Goal: Task Accomplishment & Management: Manage account settings

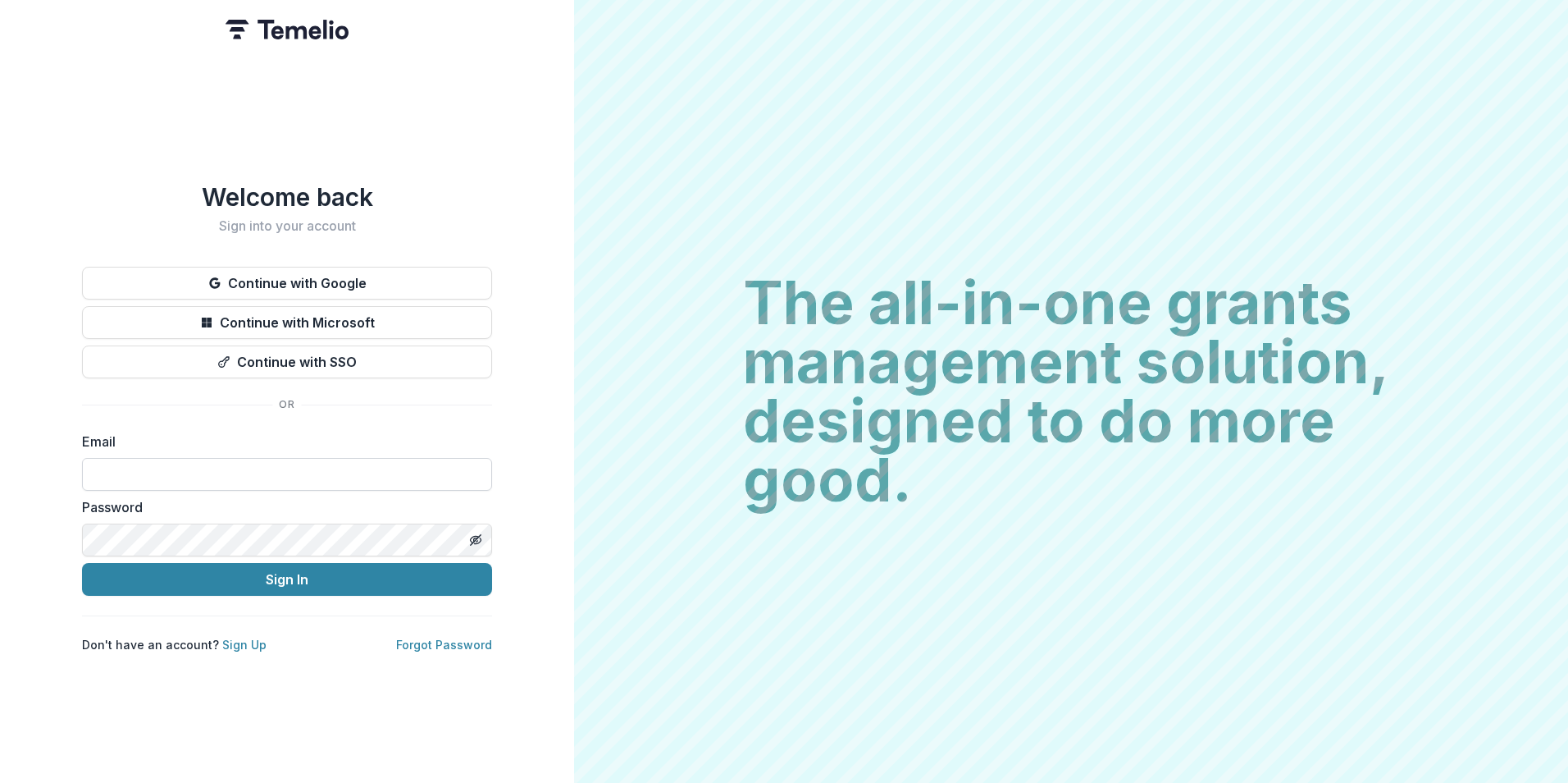
drag, startPoint x: 249, startPoint y: 473, endPoint x: 285, endPoint y: 468, distance: 36.3
click at [249, 472] on input at bounding box center [286, 474] width 410 height 33
type input "**********"
click at [82, 563] on button "Sign In" at bounding box center [286, 579] width 410 height 33
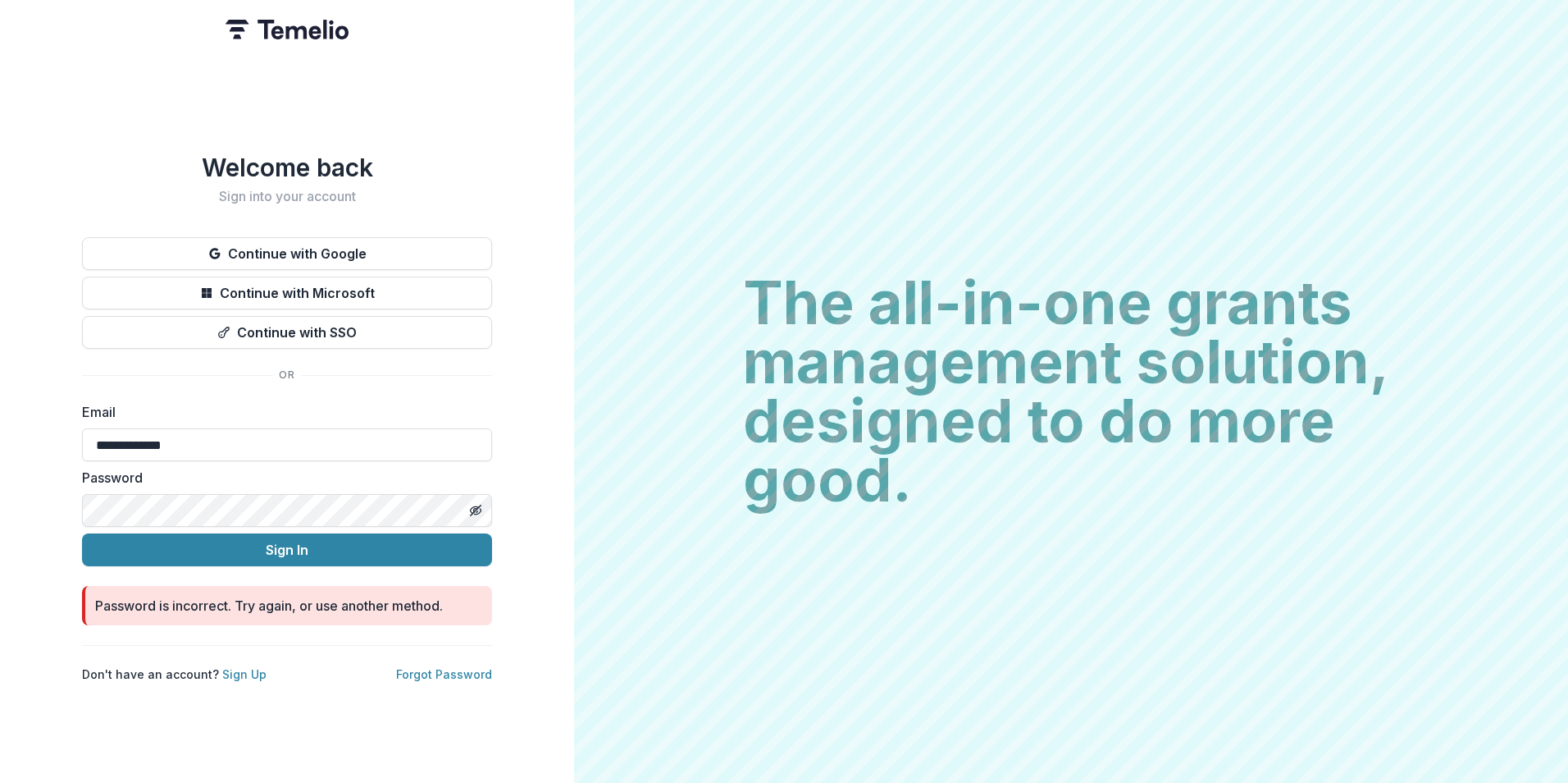
click at [0, 564] on html "**********" at bounding box center [784, 392] width 1568 height 783
click at [82, 533] on button "Sign In" at bounding box center [286, 550] width 410 height 33
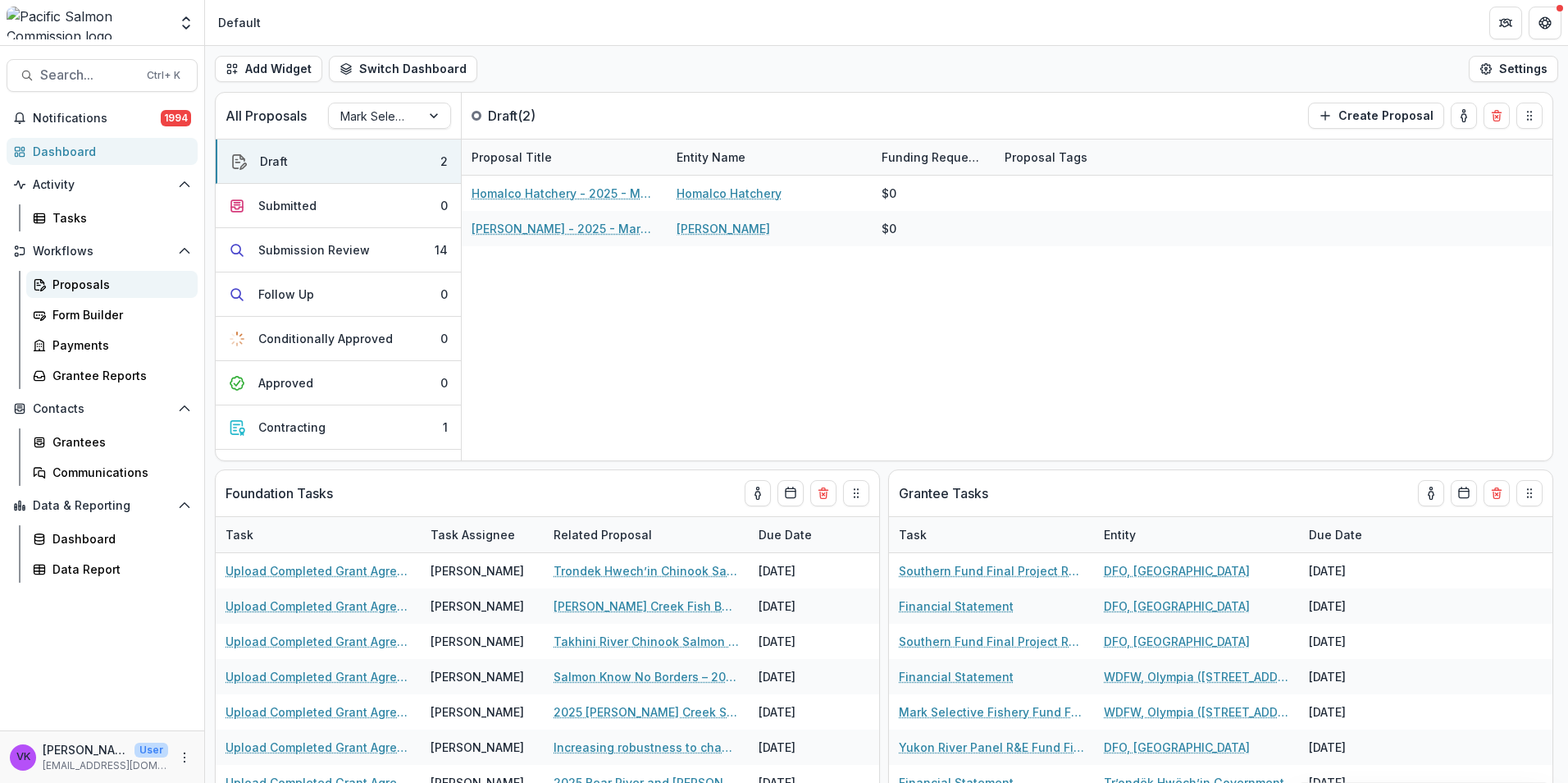
click at [89, 282] on div "Proposals" at bounding box center [119, 284] width 132 height 17
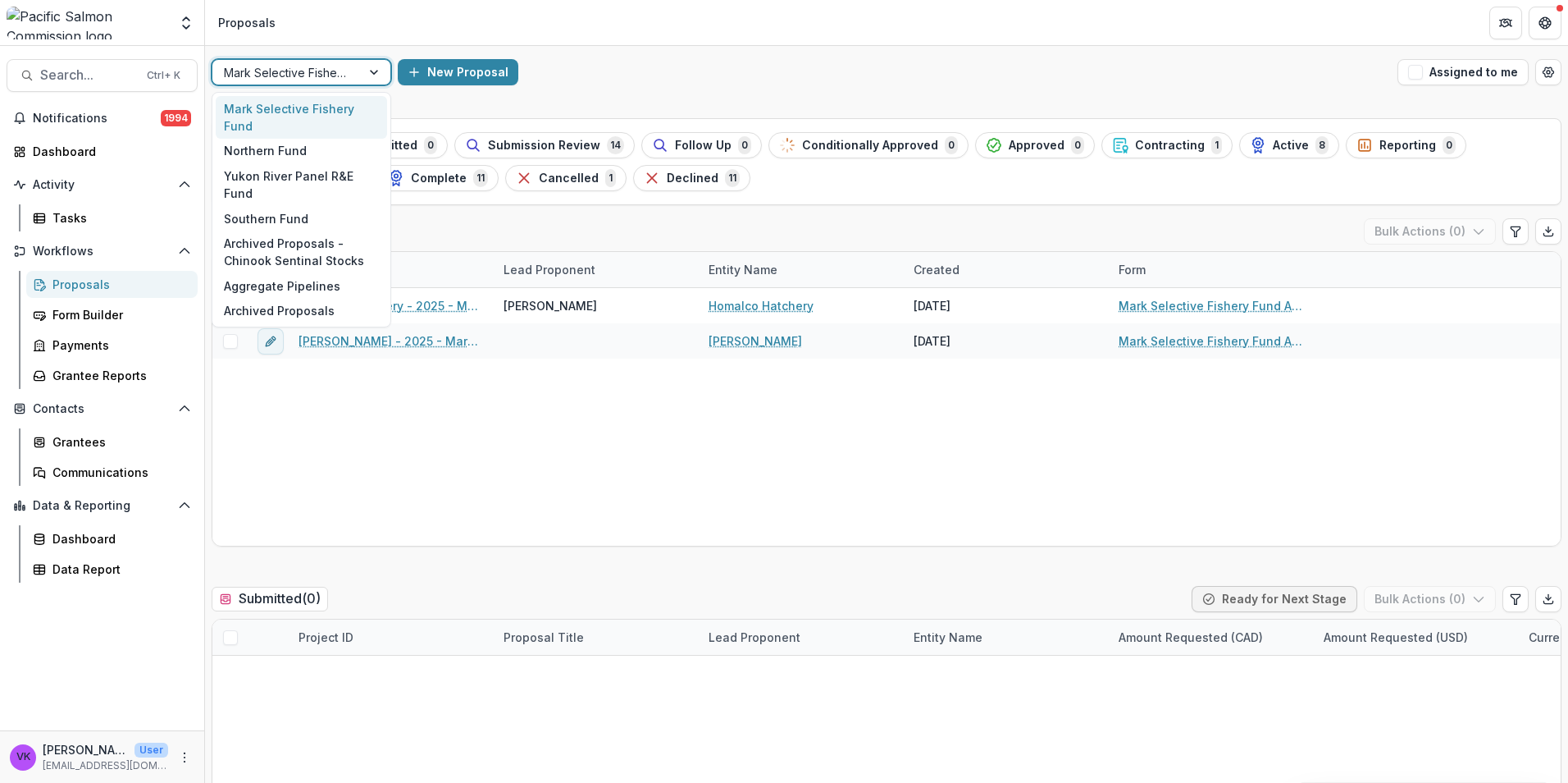
click at [362, 71] on div at bounding box center [376, 72] width 29 height 25
click at [253, 206] on div "Southern Fund" at bounding box center [301, 219] width 171 height 26
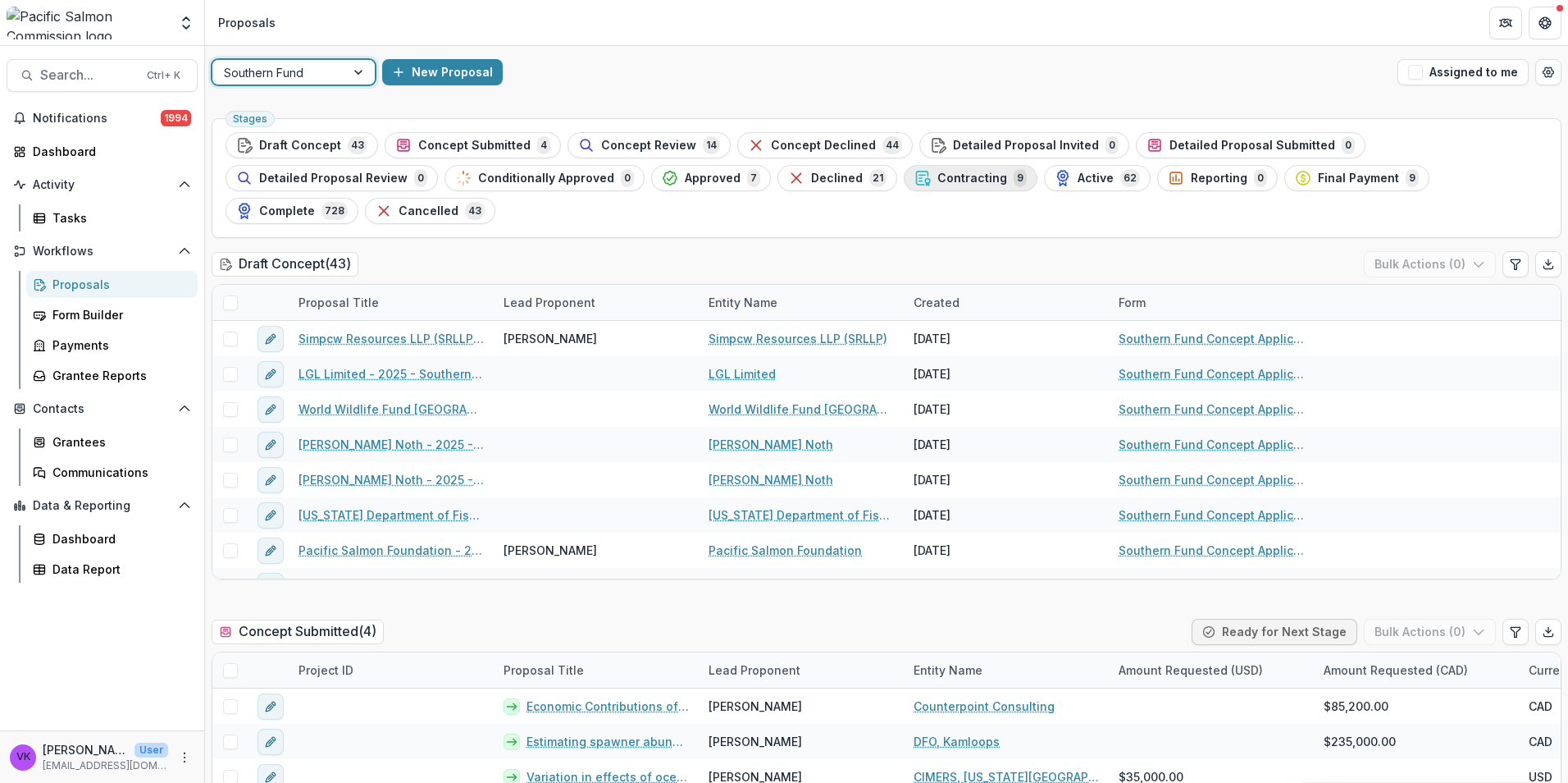
click at [938, 176] on span "Contracting" at bounding box center [972, 178] width 70 height 14
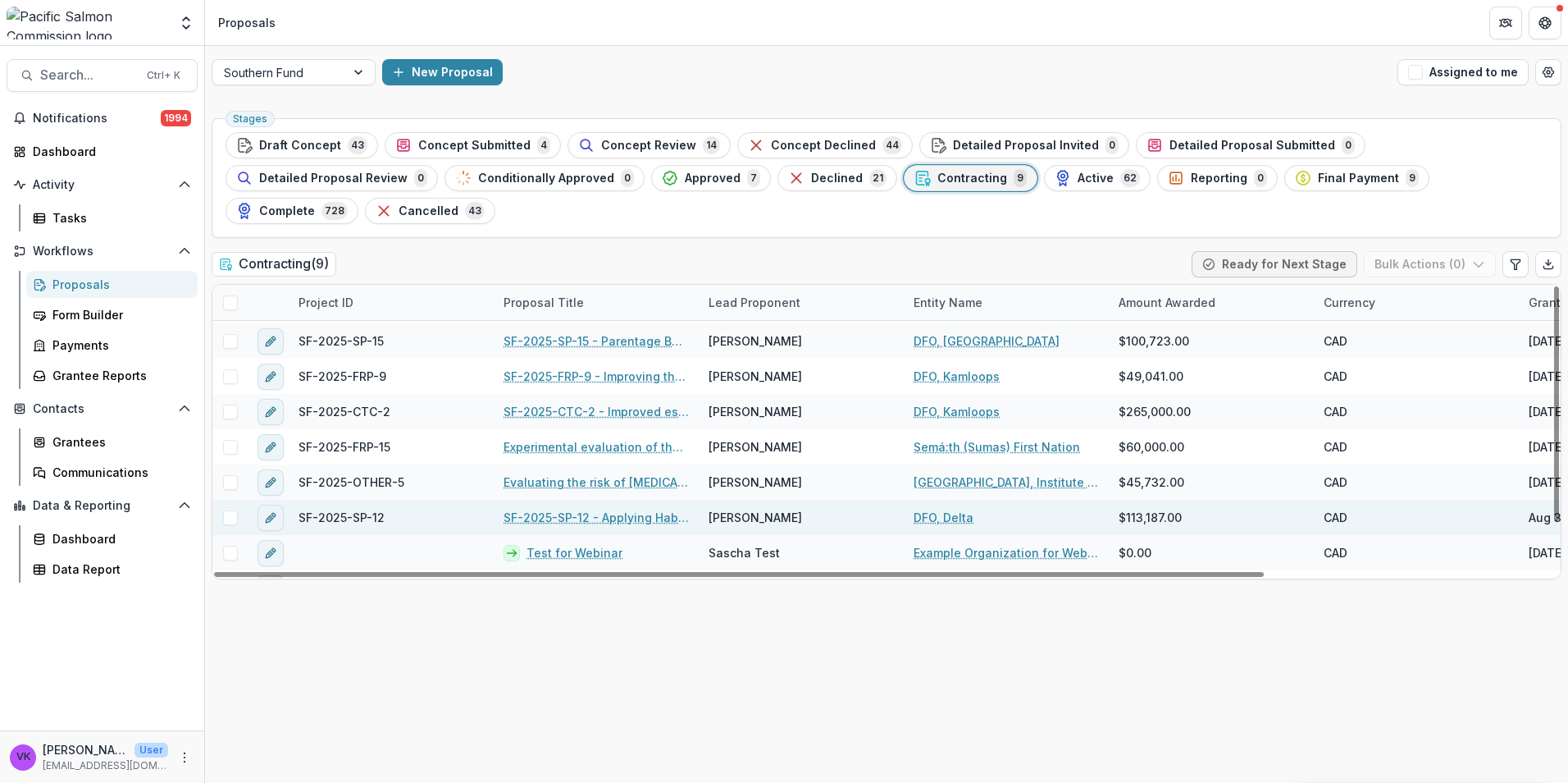
scroll to position [60, 0]
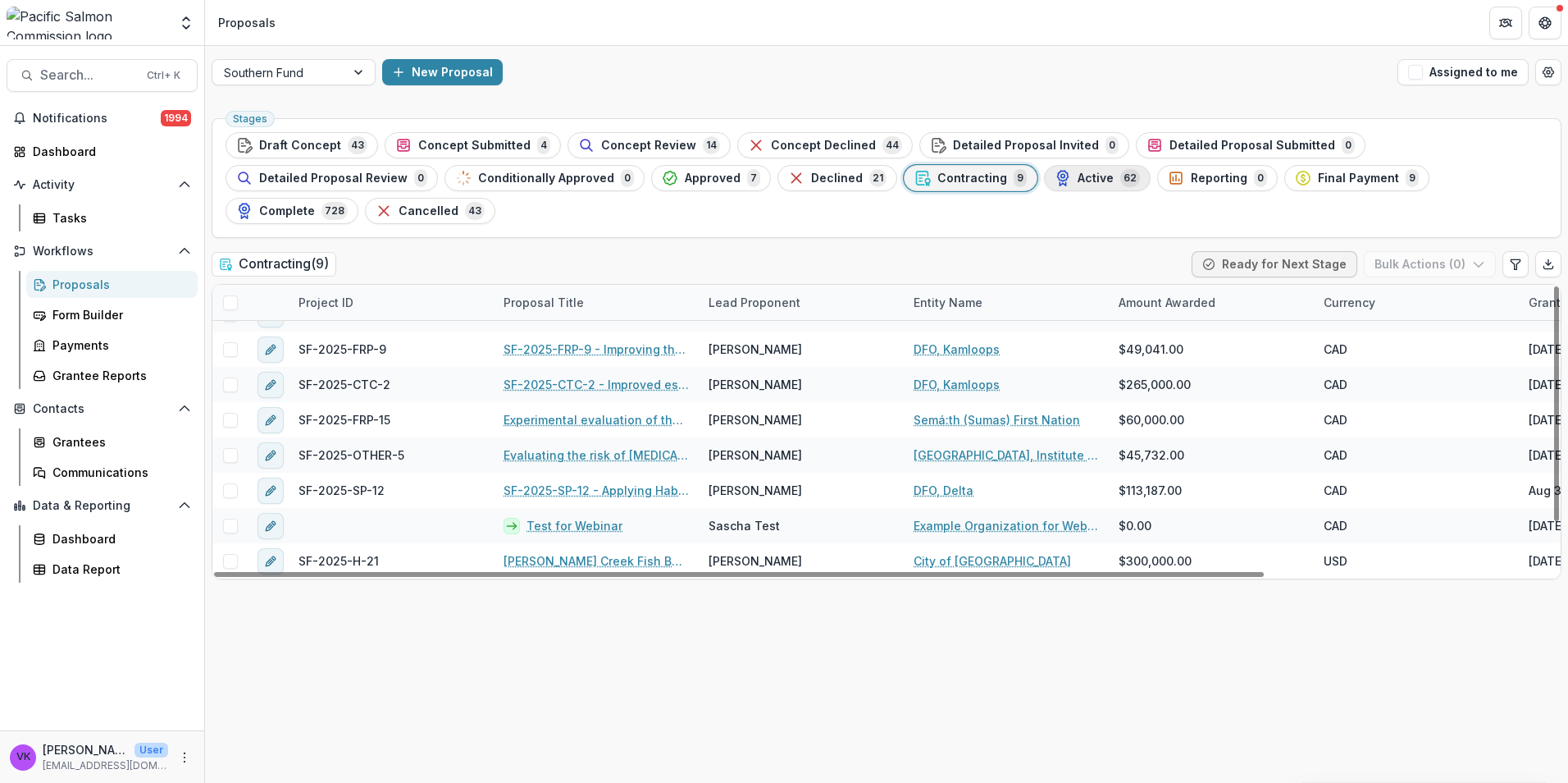
click at [1078, 181] on span "Active" at bounding box center [1096, 178] width 36 height 14
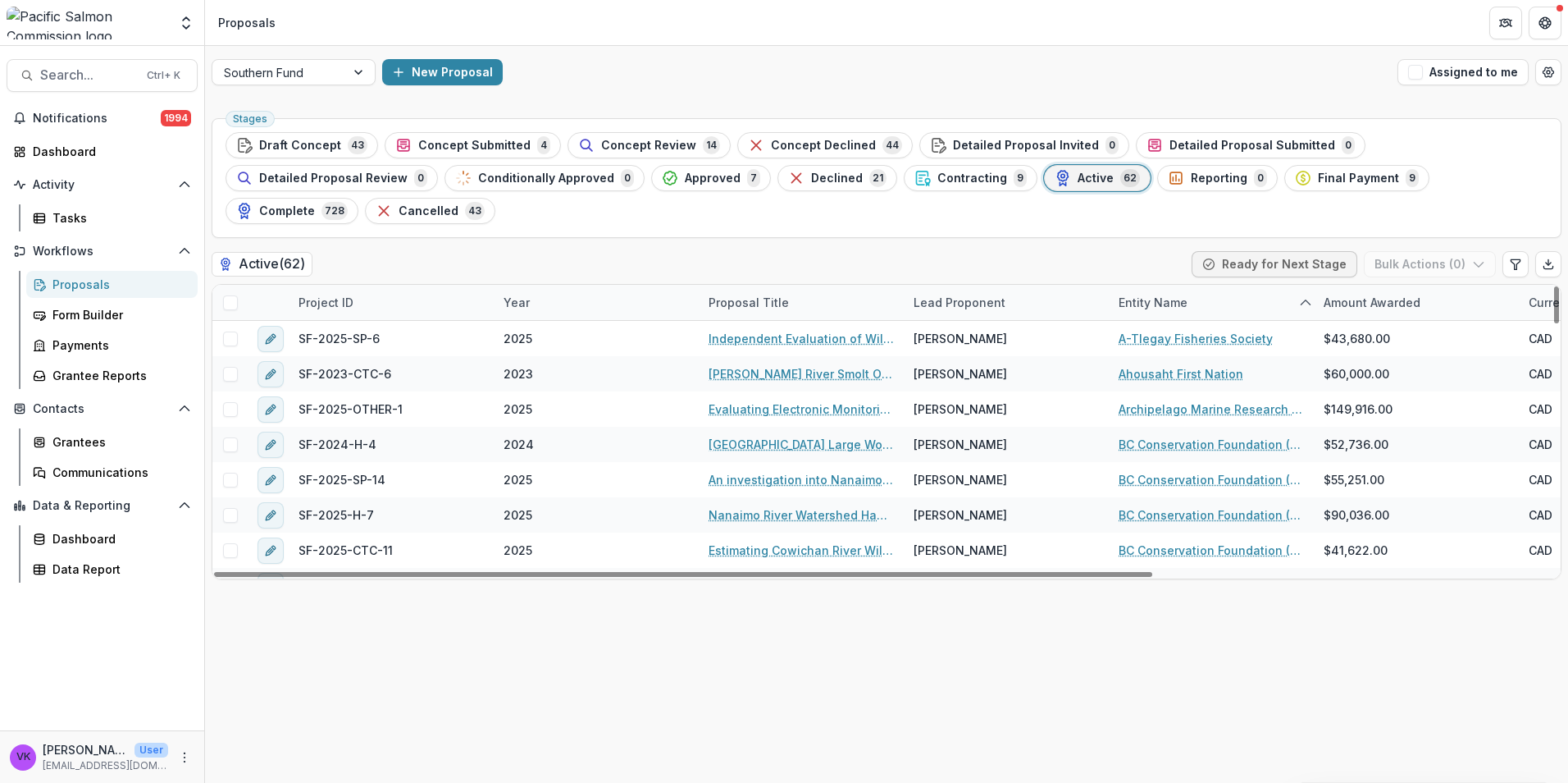
click at [399, 285] on div "Project ID" at bounding box center [391, 302] width 205 height 35
click at [379, 308] on input at bounding box center [390, 306] width 197 height 27
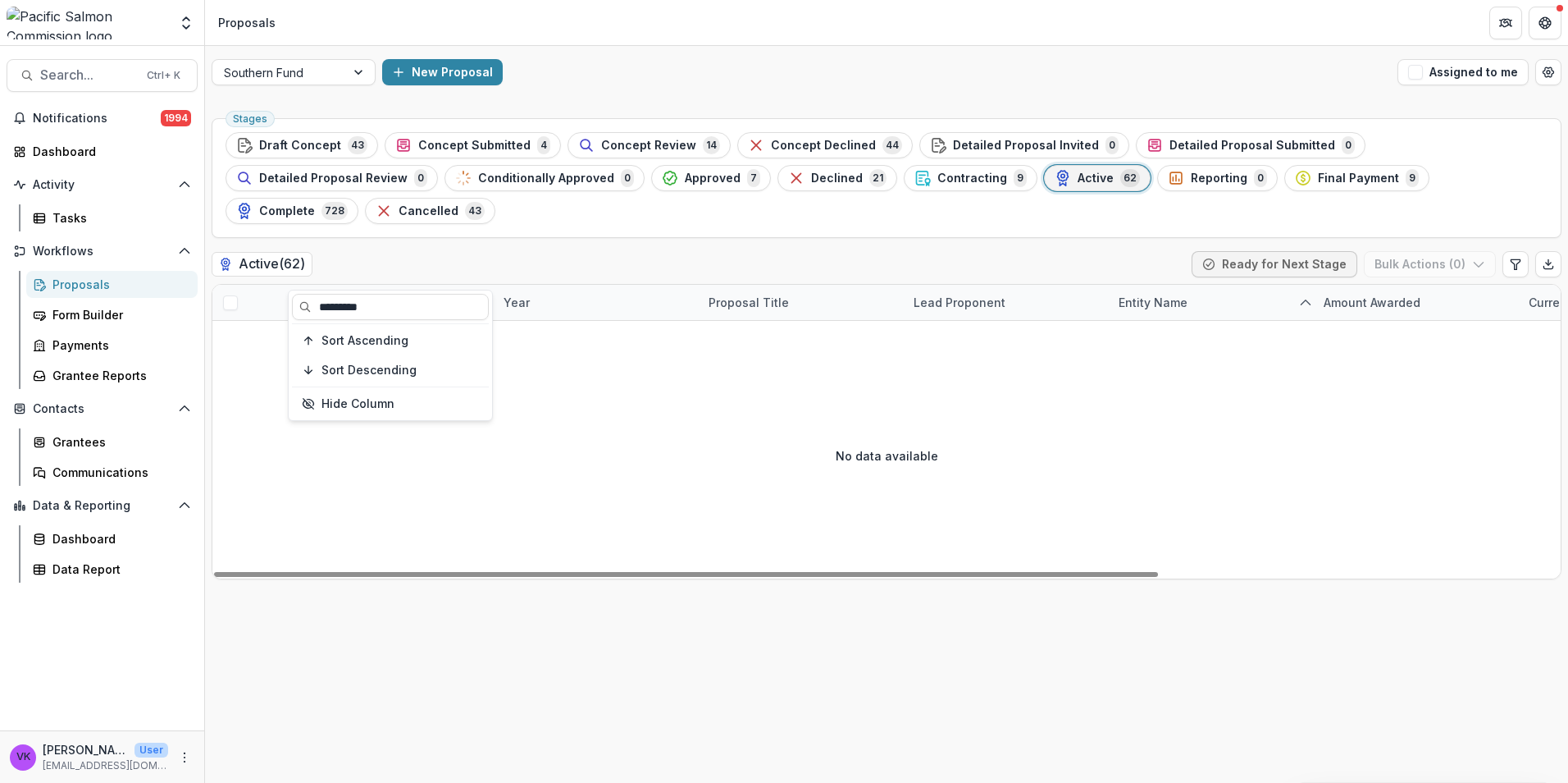
type input "*********"
click at [571, 446] on div "No data available" at bounding box center [887, 455] width 1349 height 246
click at [1055, 186] on div "Active 62" at bounding box center [1097, 177] width 85 height 18
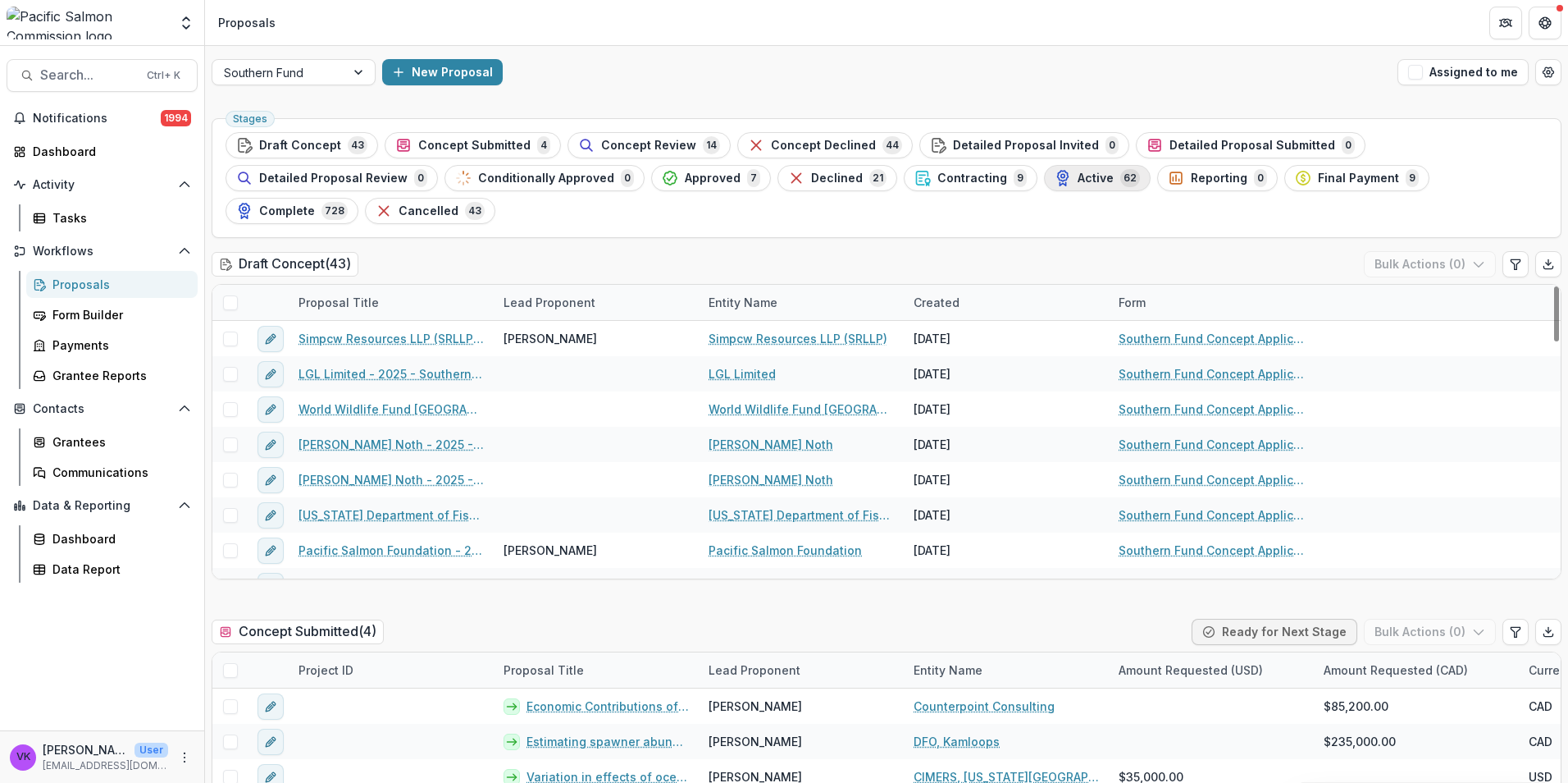
click at [1078, 176] on span "Active" at bounding box center [1096, 178] width 36 height 14
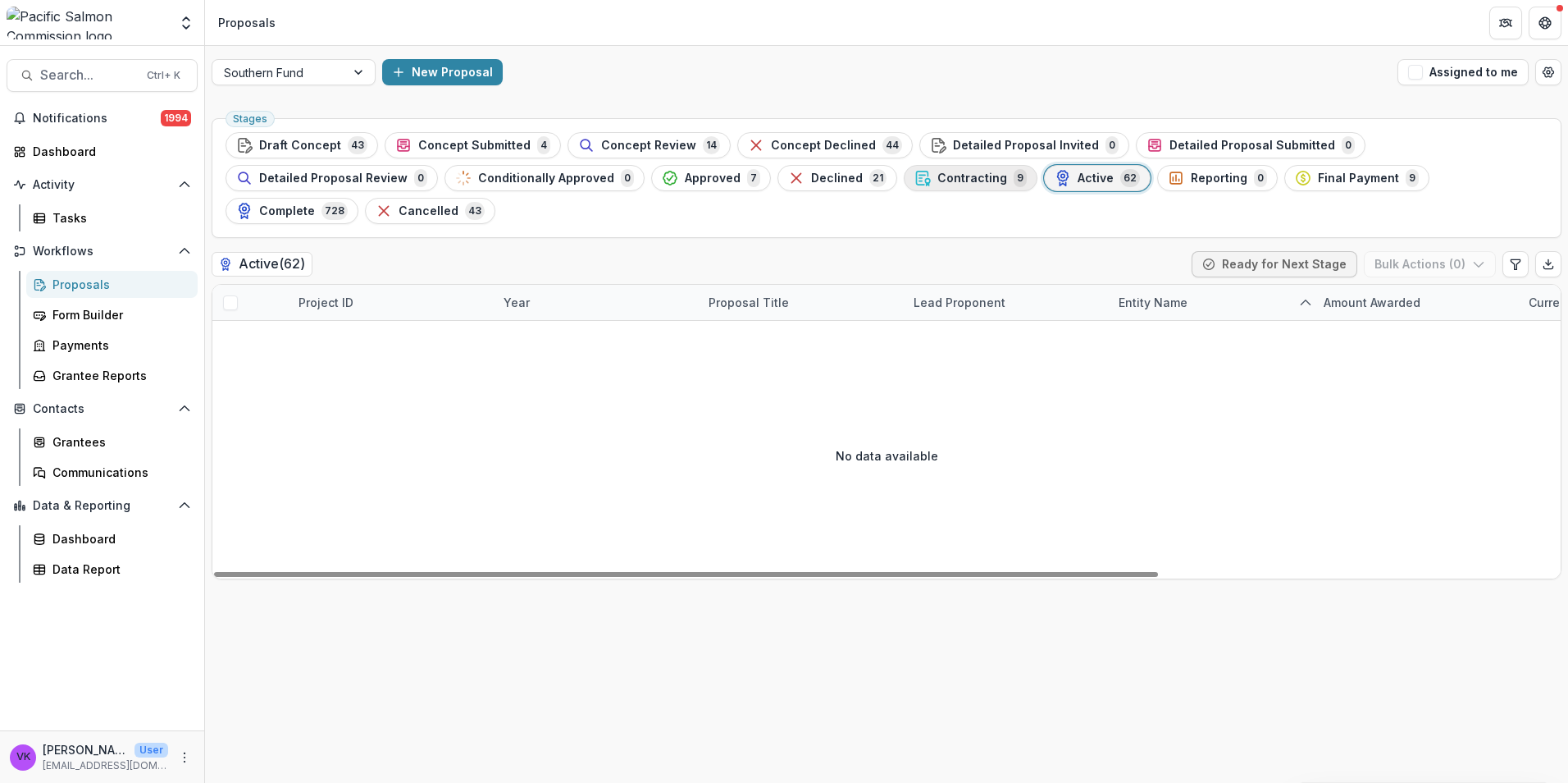
click at [938, 171] on span "Contracting" at bounding box center [972, 178] width 70 height 14
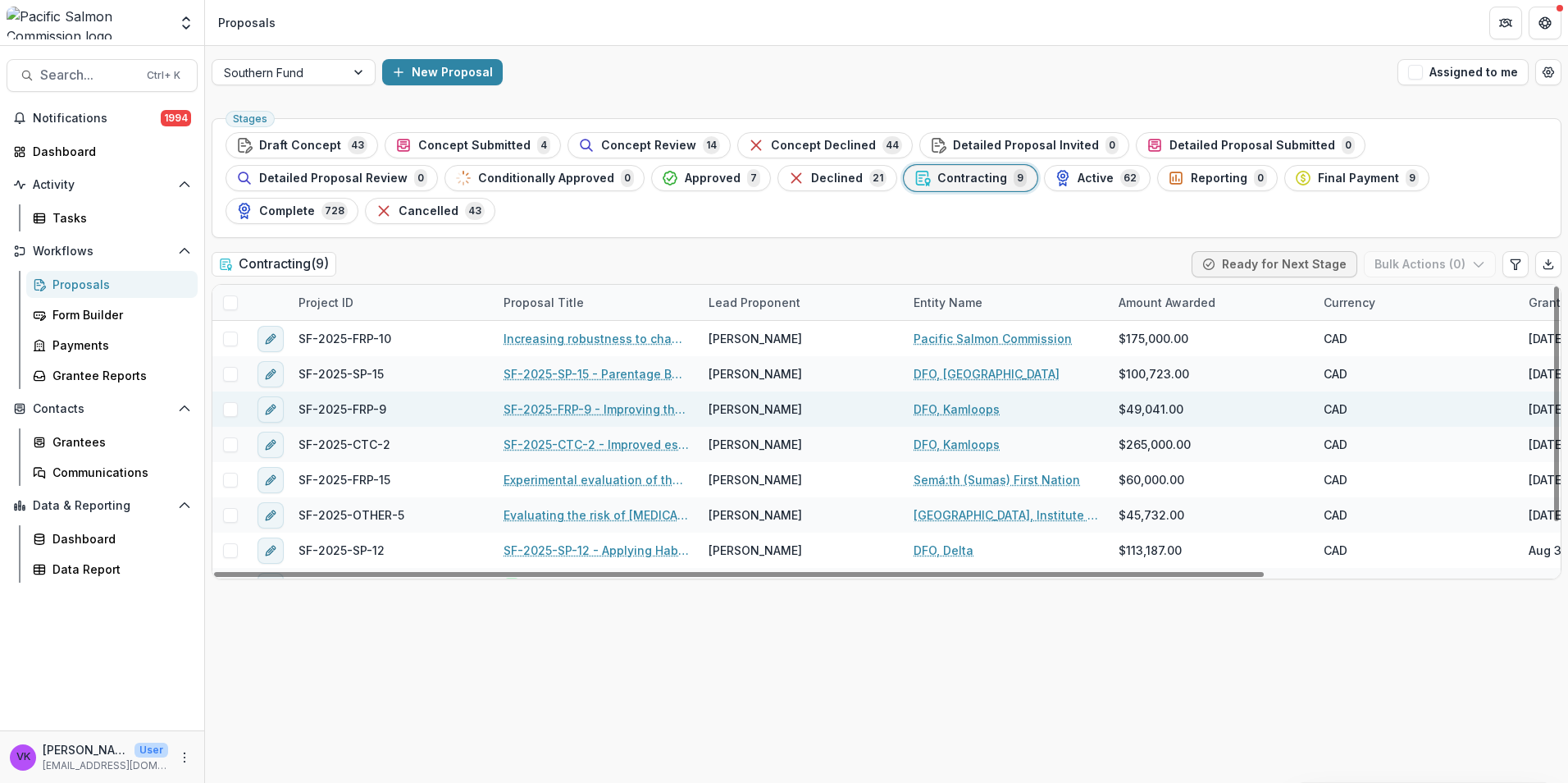
click at [636, 400] on link "SF-2025-FRP-9 - Improving the accuracy of Sockeye spawner estimates to the Harr…" at bounding box center [596, 409] width 186 height 17
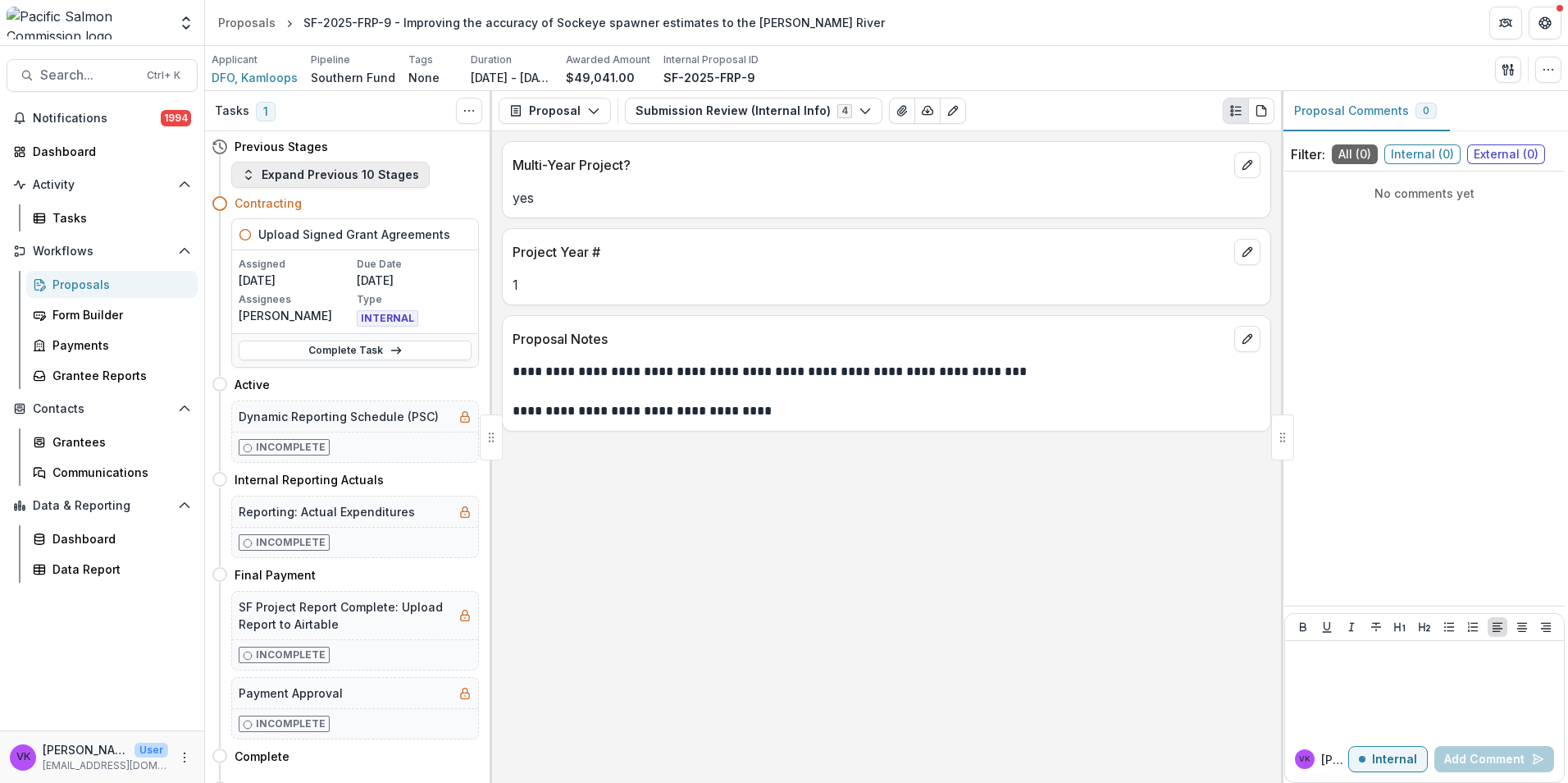
click at [244, 180] on icon "button" at bounding box center [248, 174] width 13 height 13
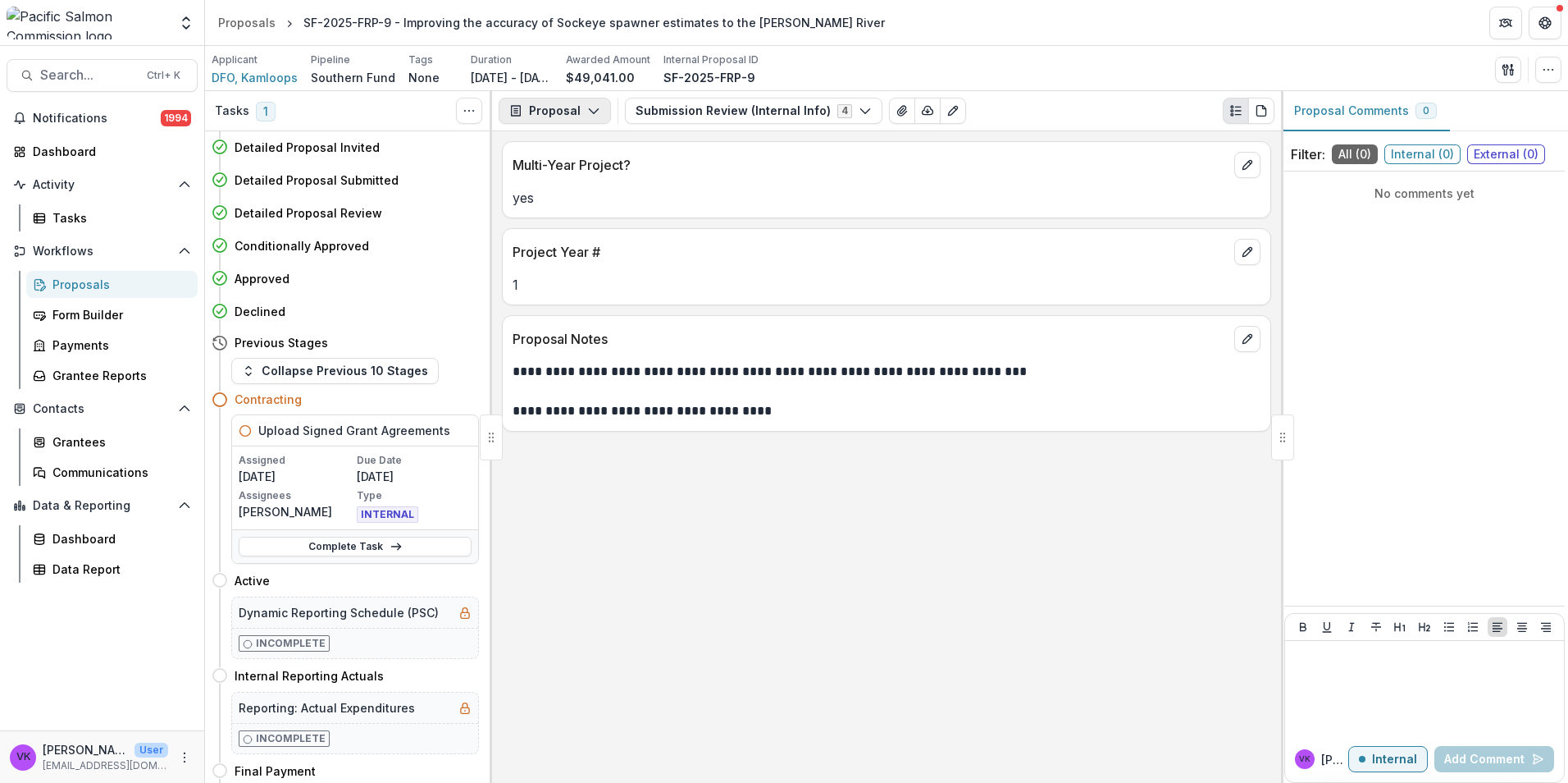
scroll to position [104, 0]
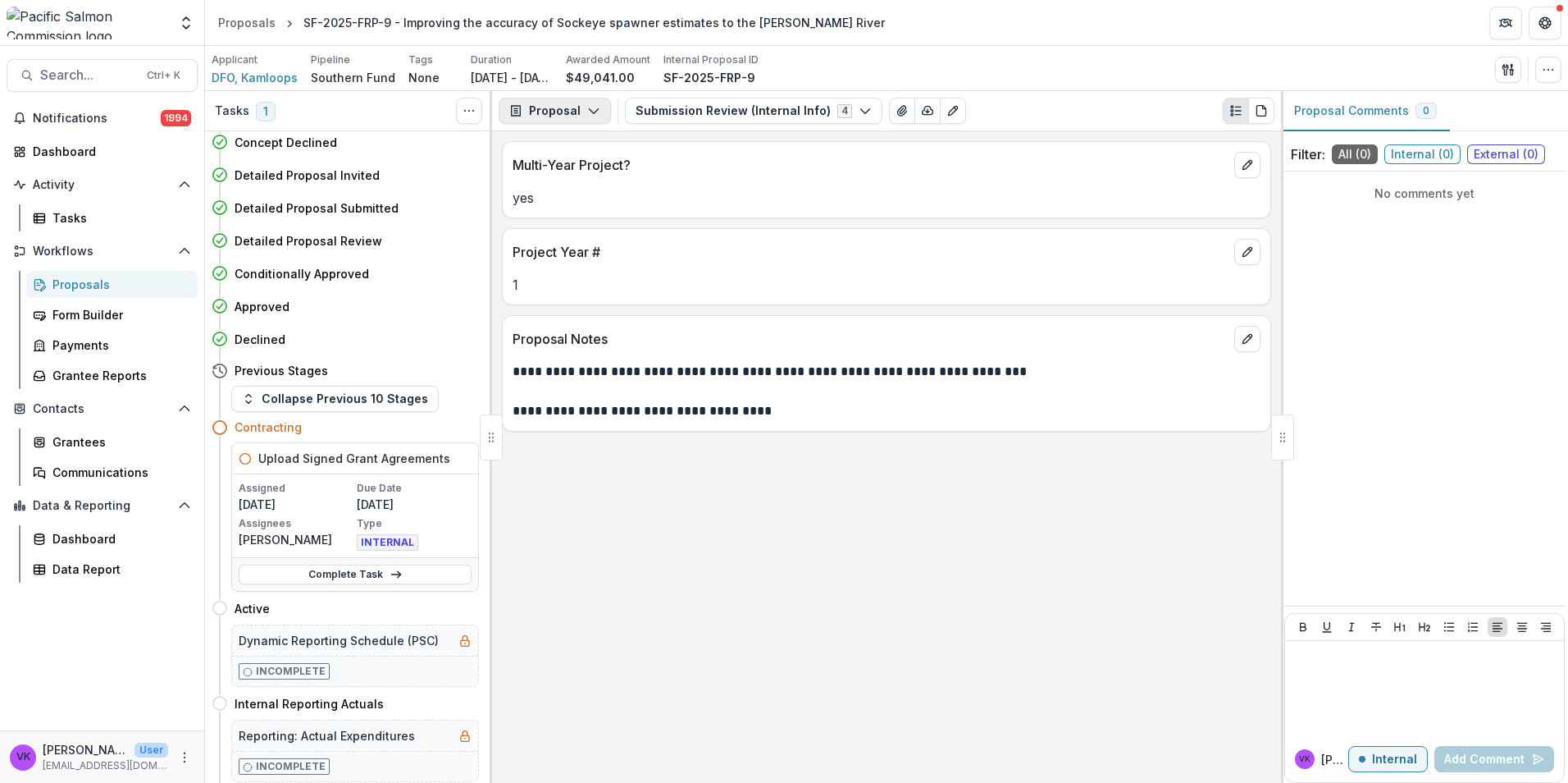
click at [590, 102] on button "Proposal" at bounding box center [555, 110] width 113 height 27
drag, startPoint x: 690, startPoint y: 539, endPoint x: 520, endPoint y: 519, distance: 171.2
click at [690, 539] on div "**********" at bounding box center [886, 457] width 789 height 651
drag, startPoint x: 215, startPoint y: 429, endPoint x: 369, endPoint y: 430, distance: 154.0
click at [216, 428] on icon at bounding box center [219, 427] width 16 height 16
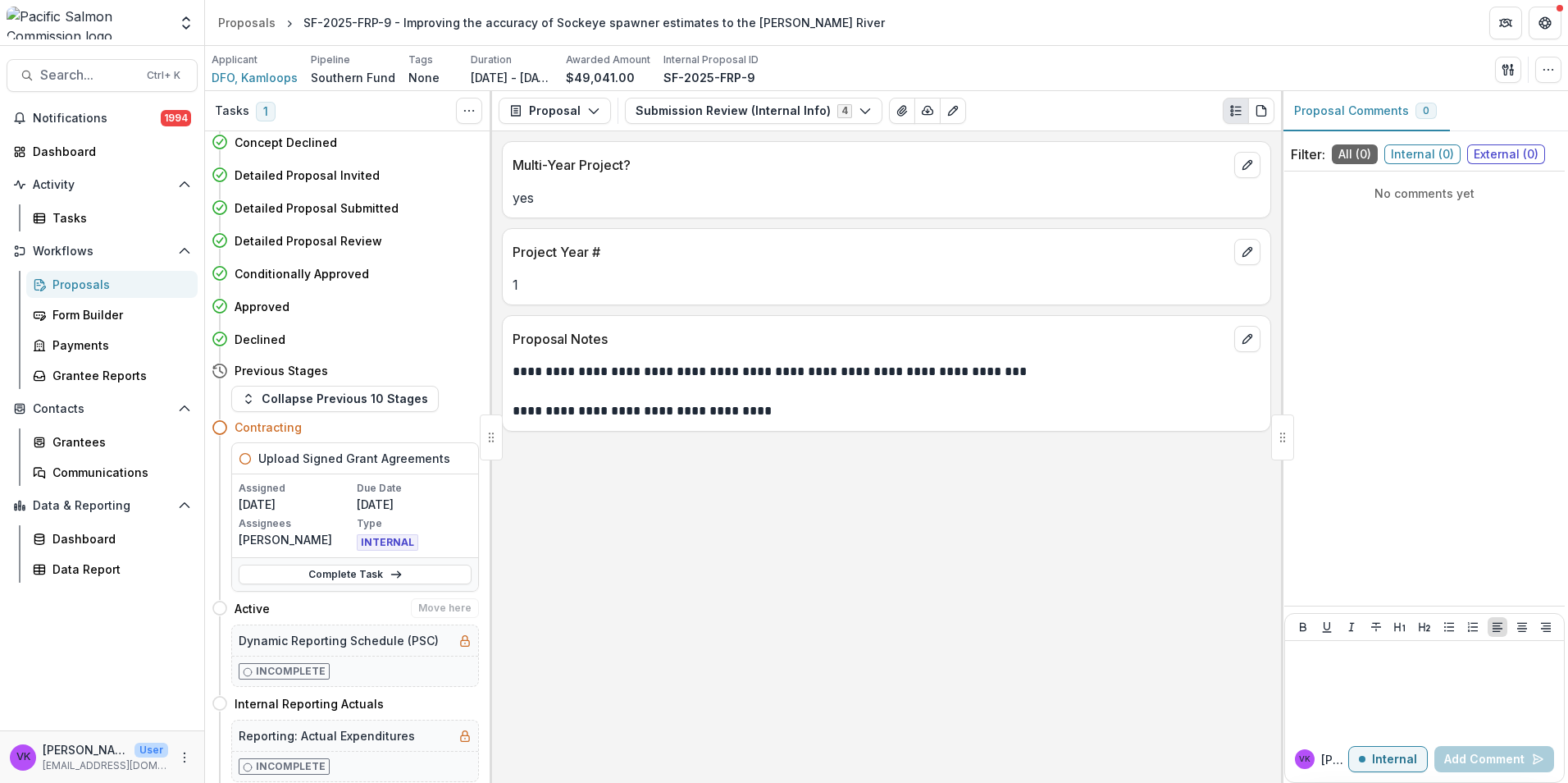
click at [285, 400] on button "Collapse Previous 10 Stages" at bounding box center [335, 398] width 207 height 27
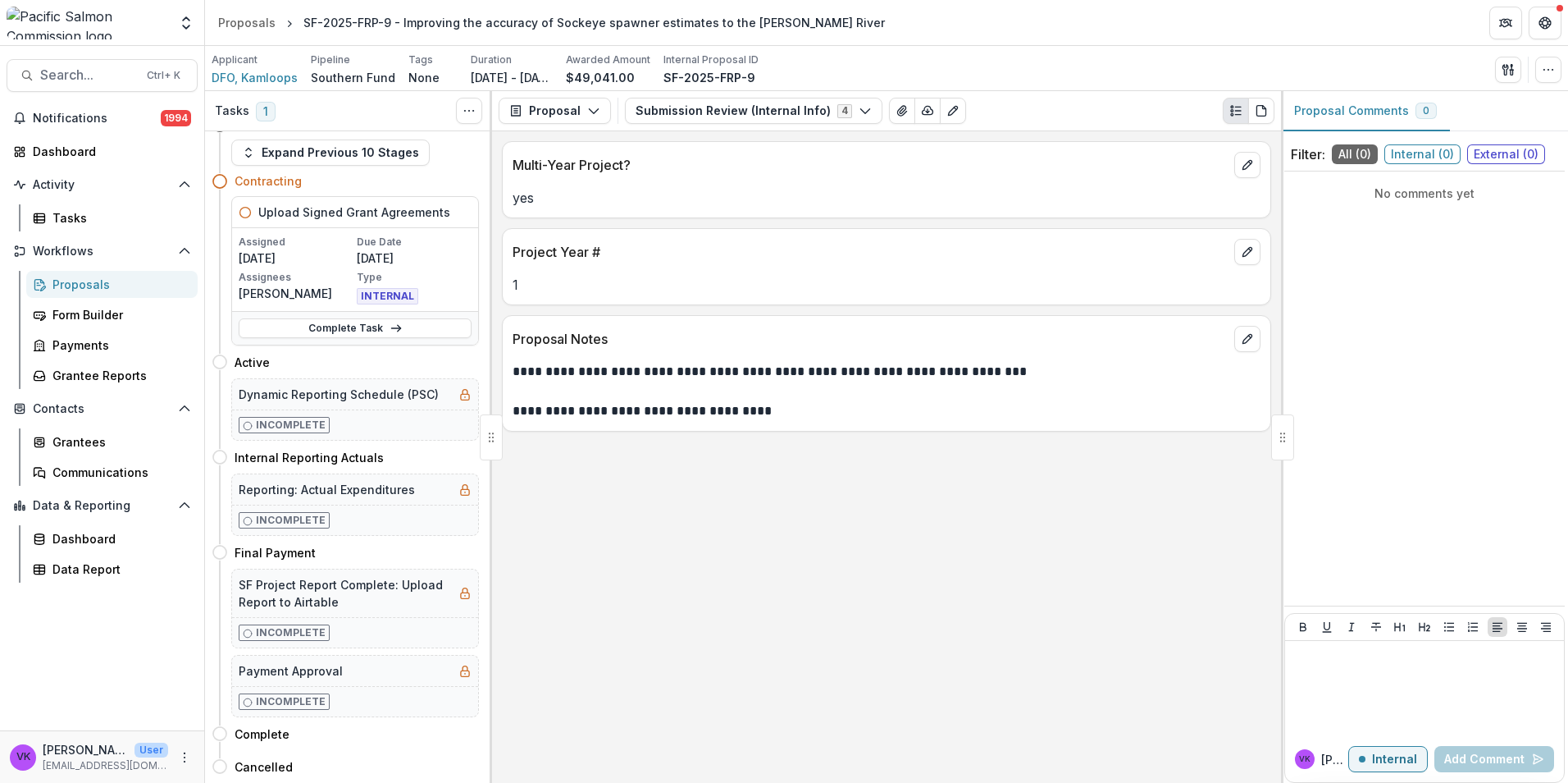
scroll to position [0, 0]
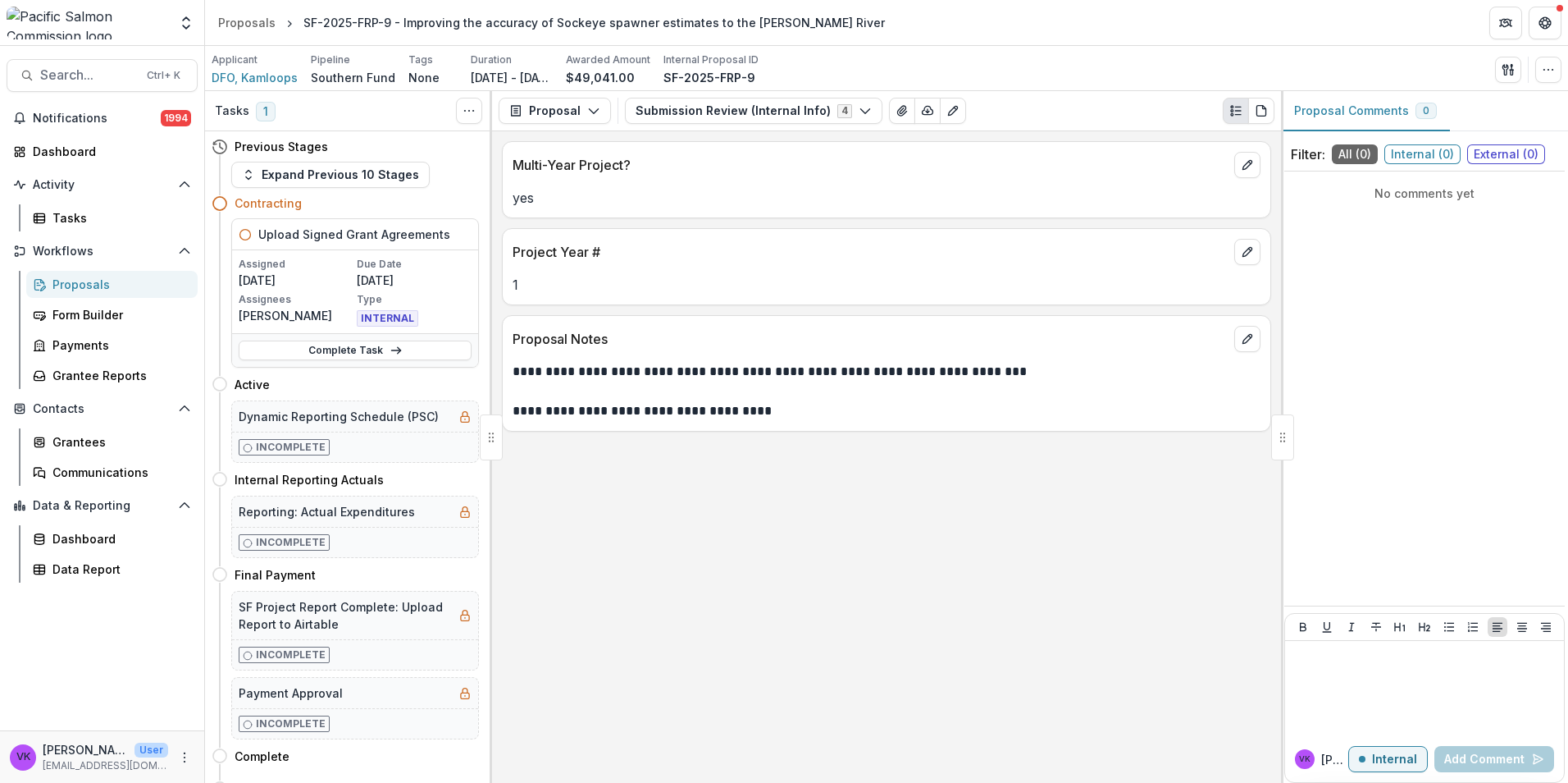
click at [52, 281] on link "Proposals" at bounding box center [112, 284] width 171 height 27
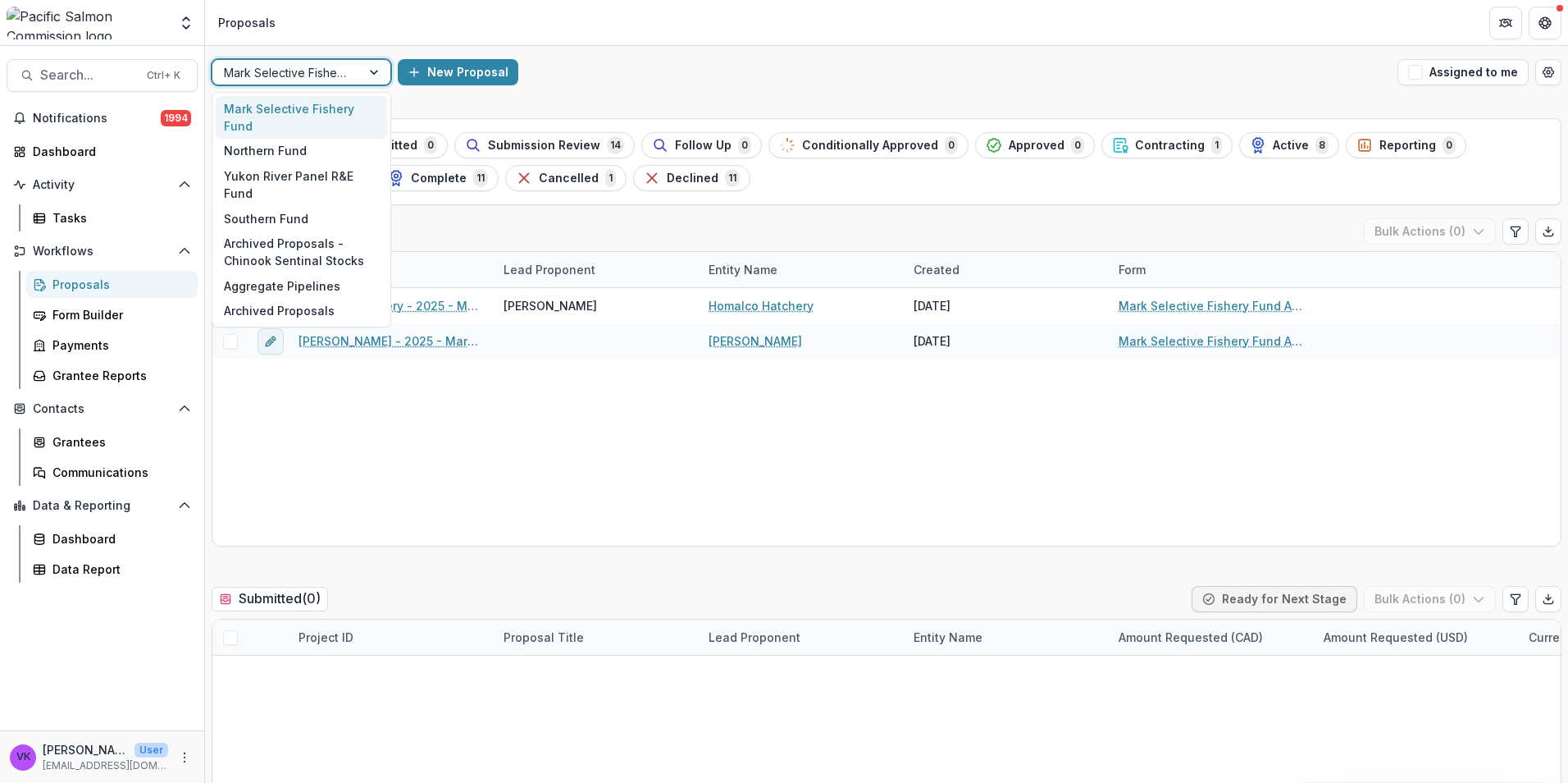
click at [377, 67] on div at bounding box center [376, 72] width 29 height 25
click at [277, 151] on div "Northern Fund" at bounding box center [301, 151] width 171 height 26
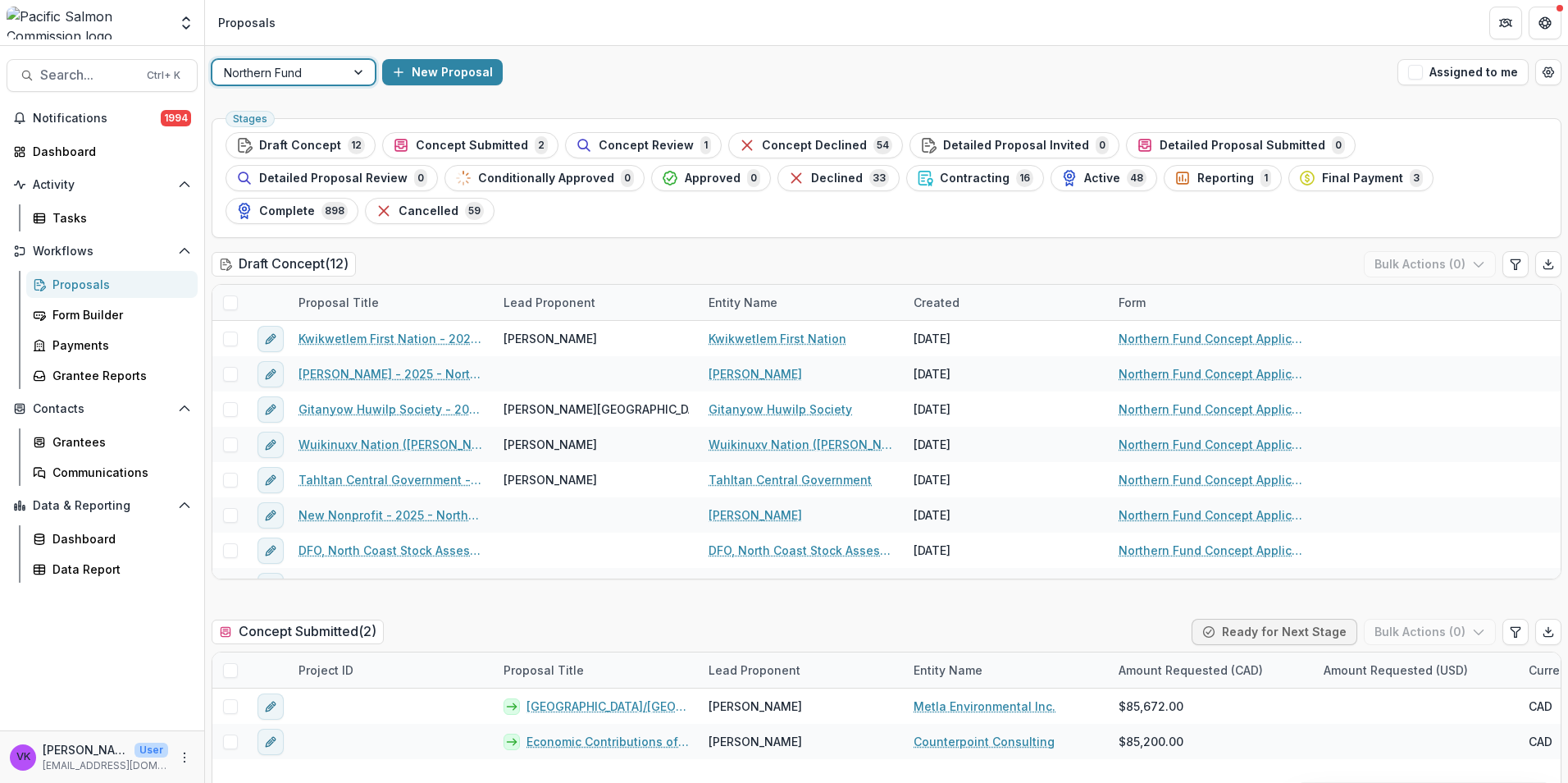
click at [458, 204] on span "Cancelled" at bounding box center [428, 211] width 60 height 14
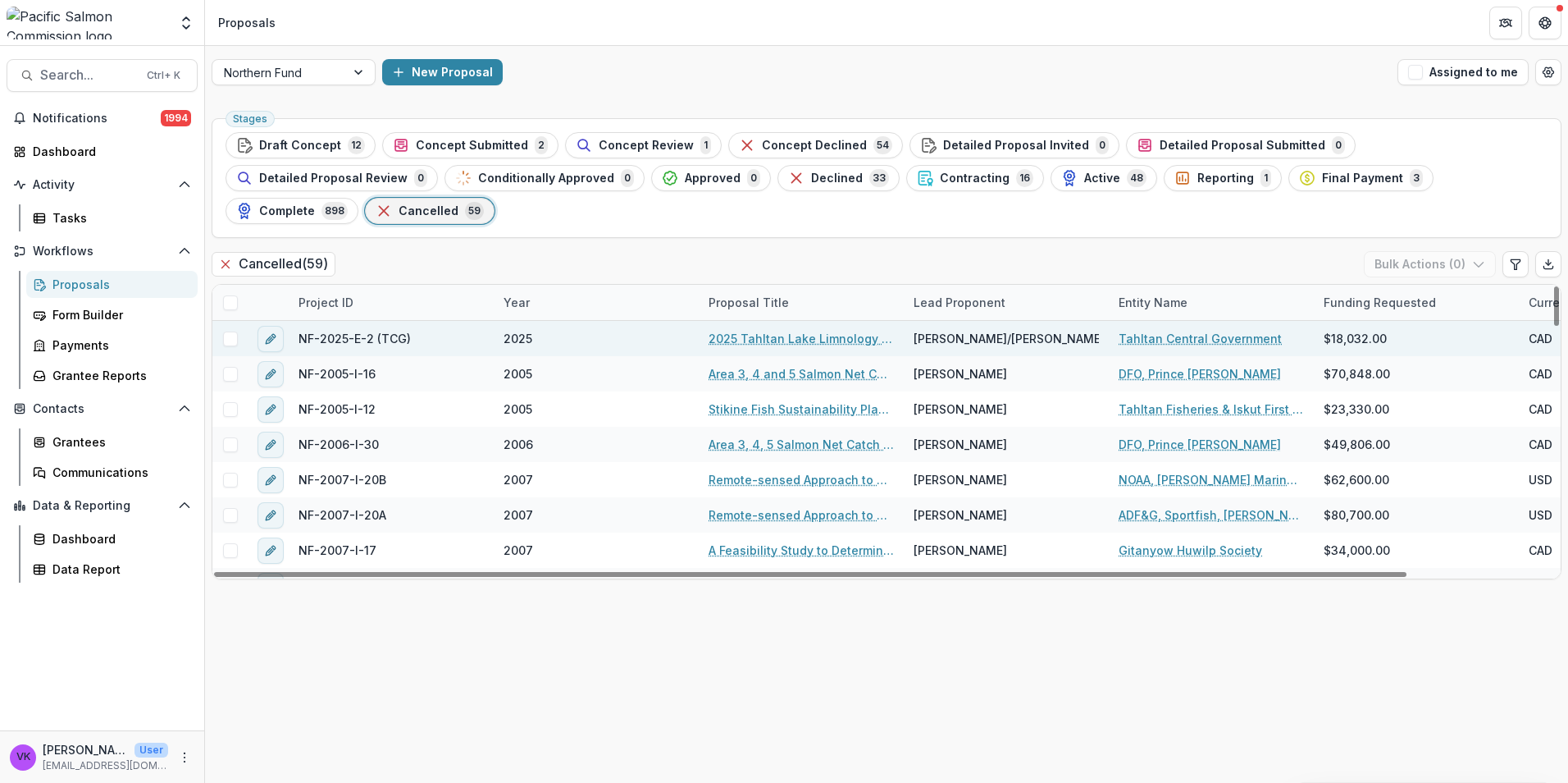
click at [769, 330] on link "2025 Tahltan Lake Limnology and Productivity Investigations – Year 3 (TCG)" at bounding box center [802, 338] width 186 height 17
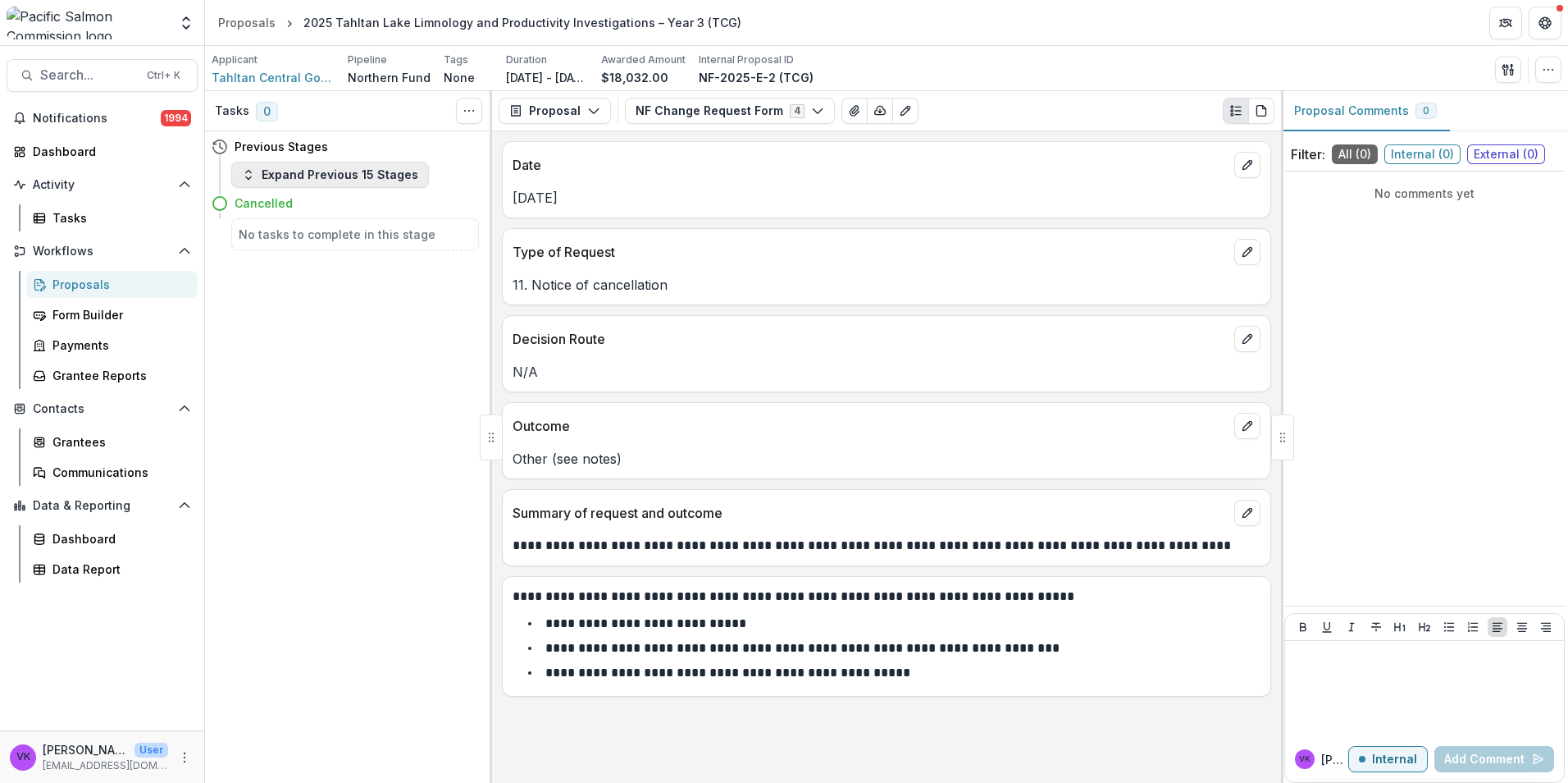
click at [276, 183] on button "Expand Previous 15 Stages" at bounding box center [330, 175] width 198 height 27
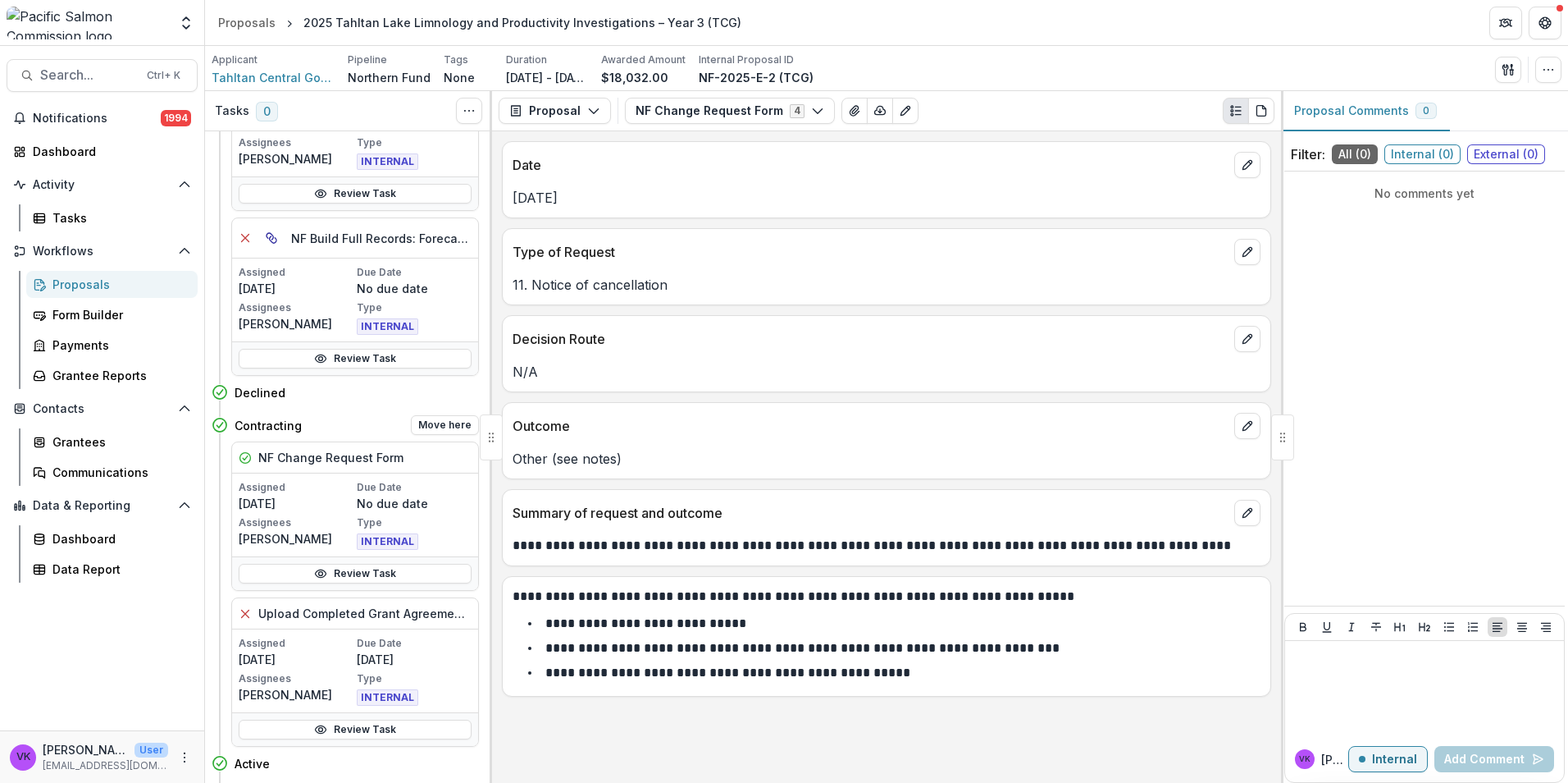
scroll to position [657, 0]
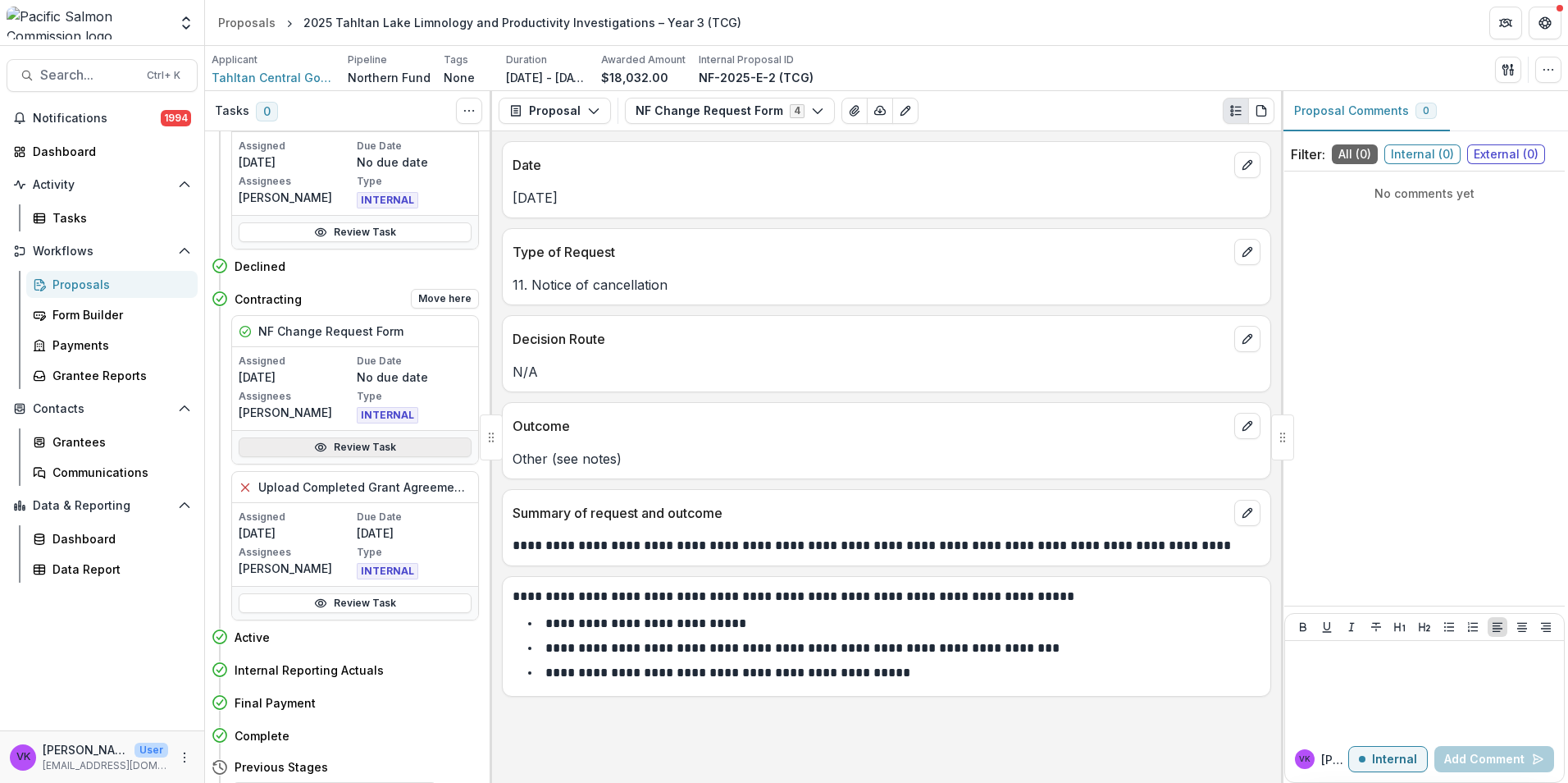
click at [355, 447] on link "Review Task" at bounding box center [354, 447] width 233 height 20
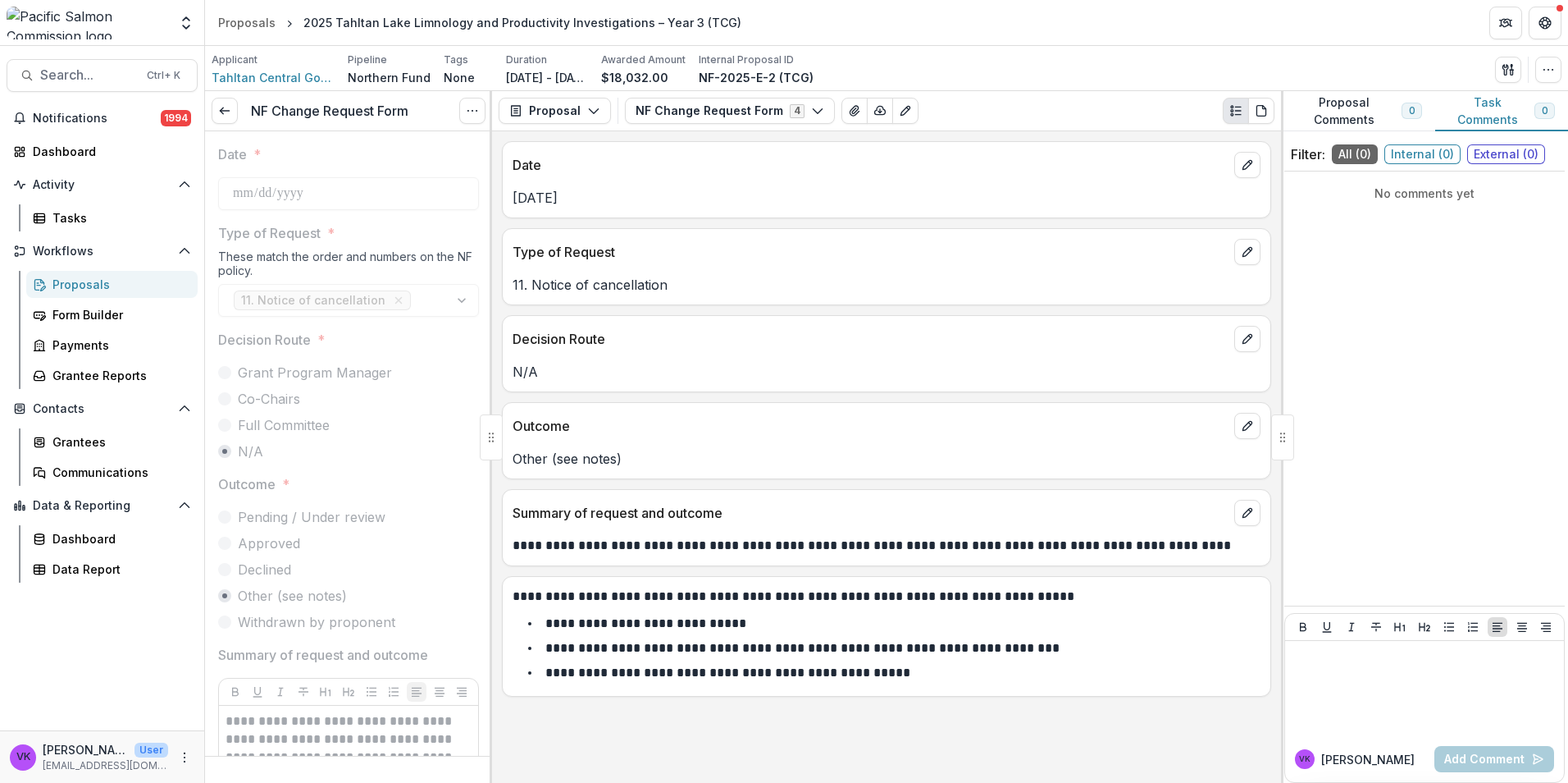
scroll to position [164, 0]
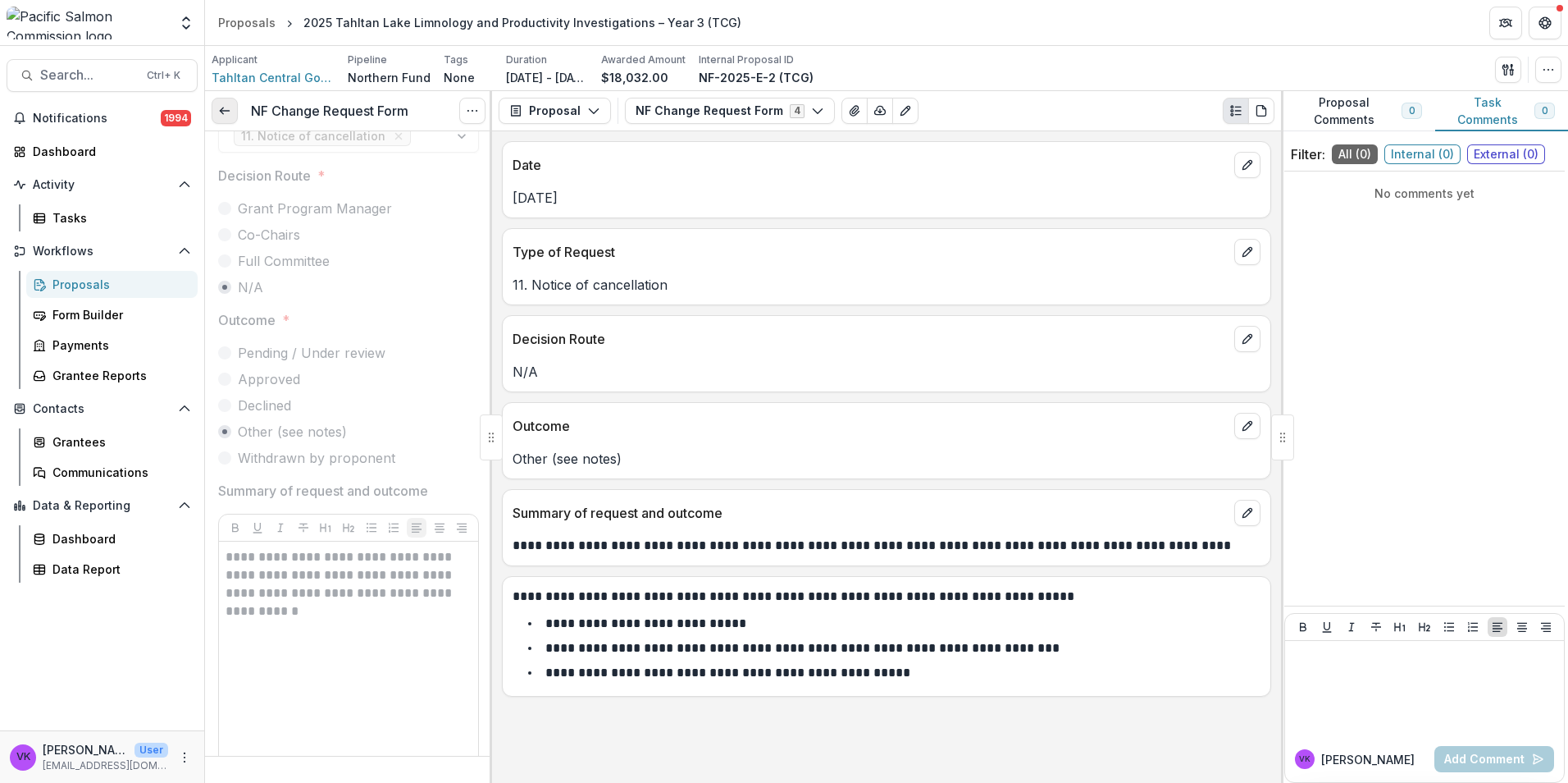
click at [223, 113] on icon at bounding box center [224, 110] width 13 height 13
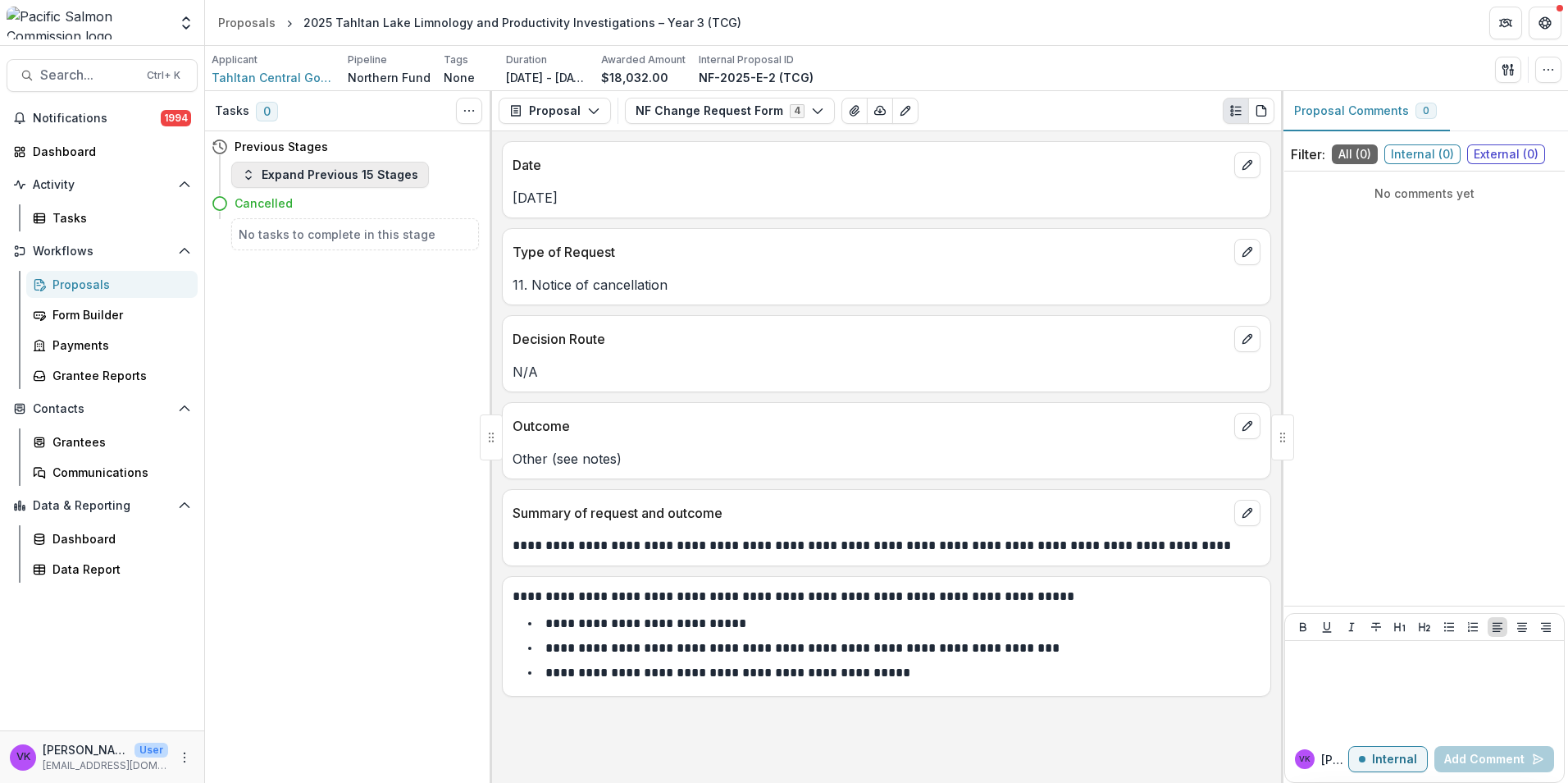
click at [246, 178] on icon "button" at bounding box center [248, 174] width 13 height 13
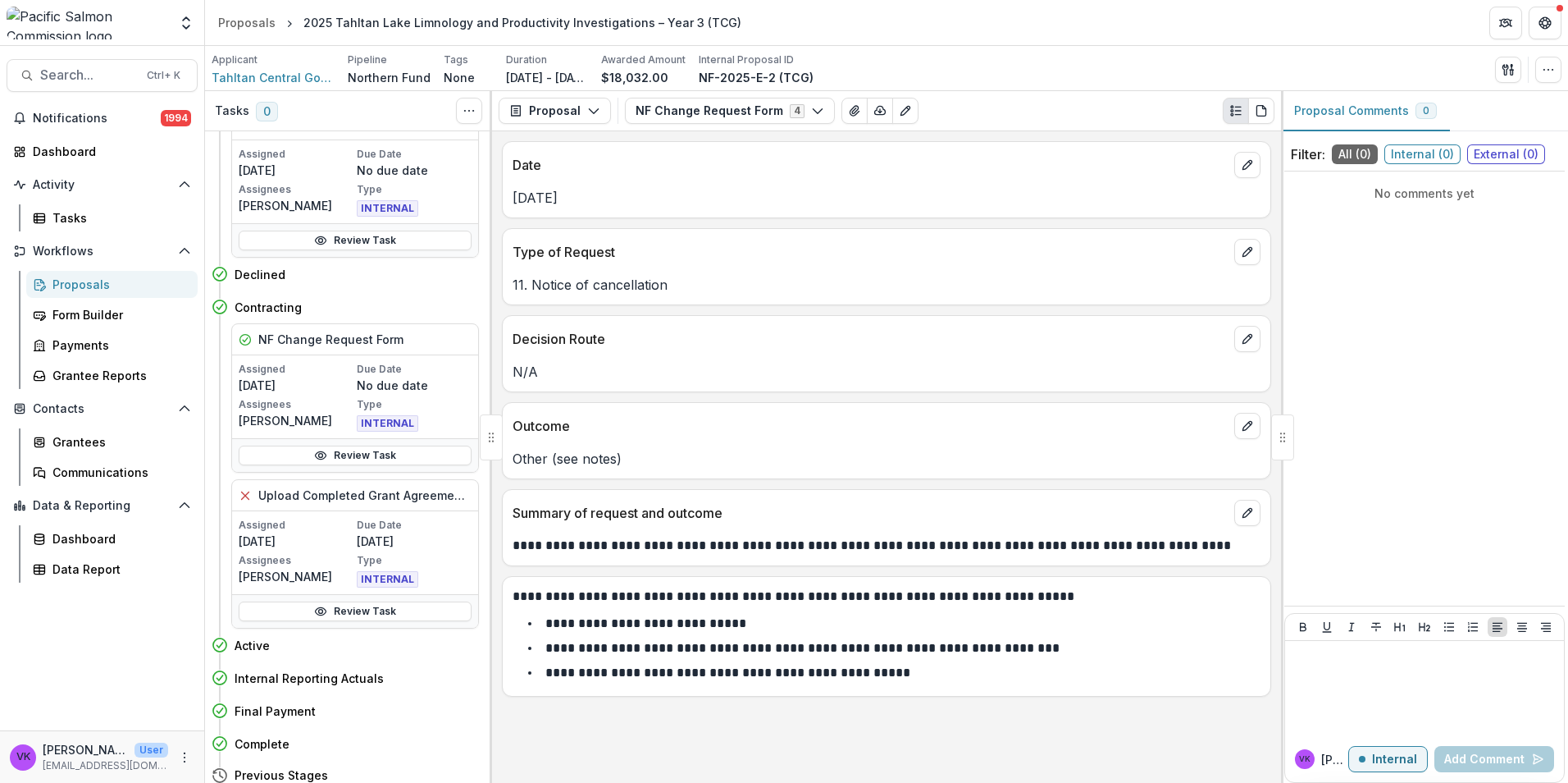
scroll to position [657, 0]
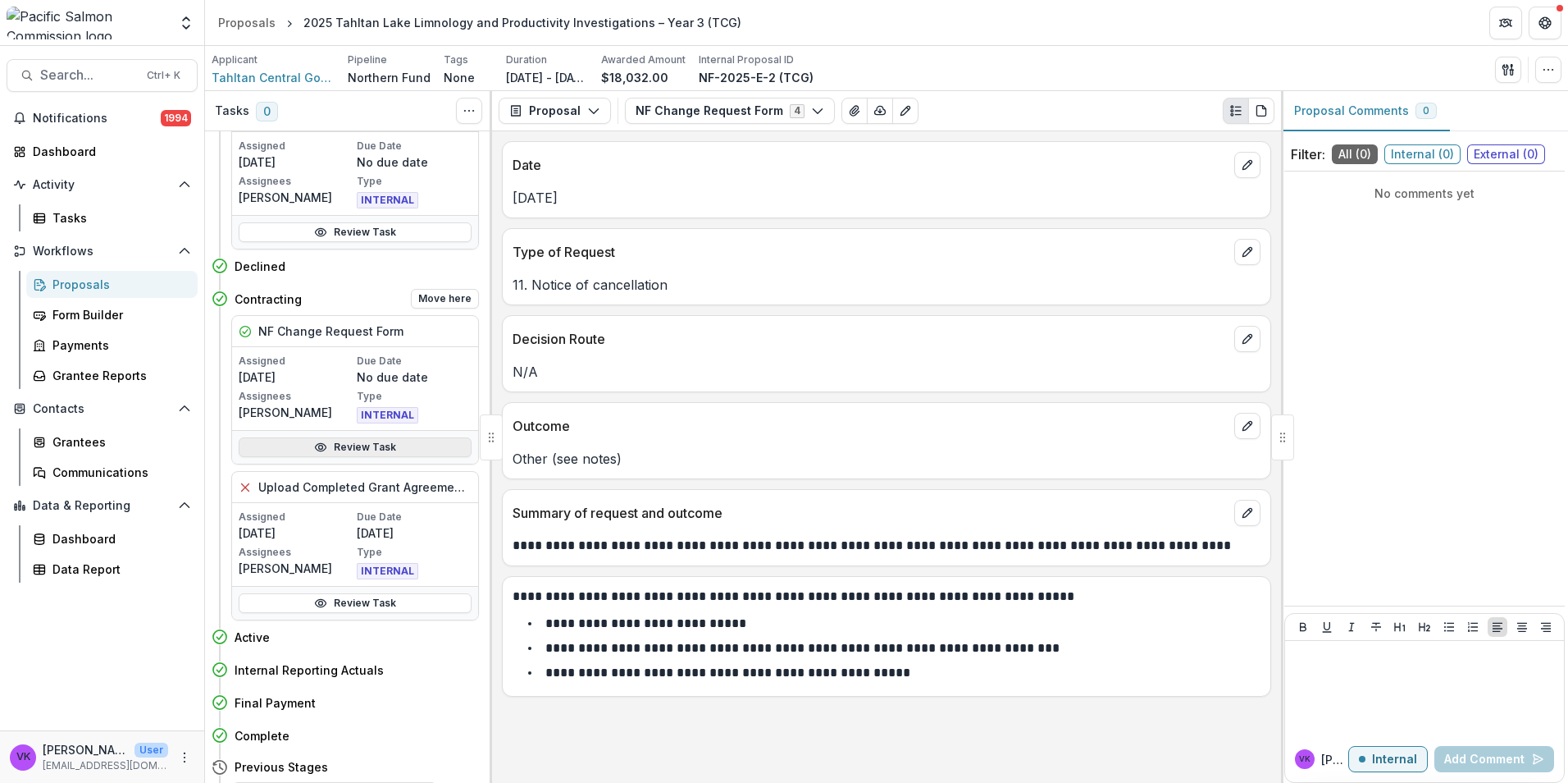
click at [365, 449] on link "Review Task" at bounding box center [354, 447] width 233 height 20
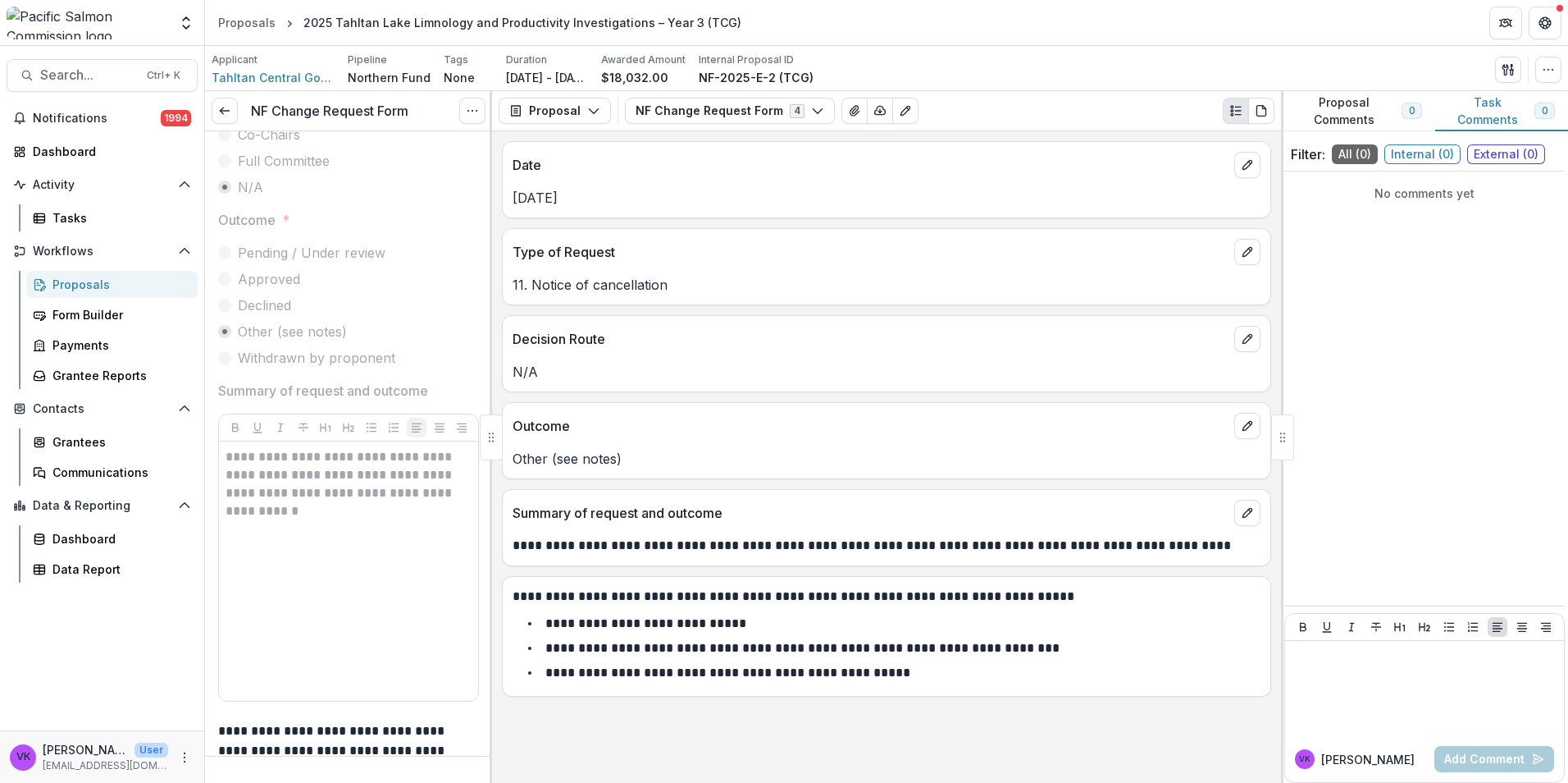
scroll to position [238, 0]
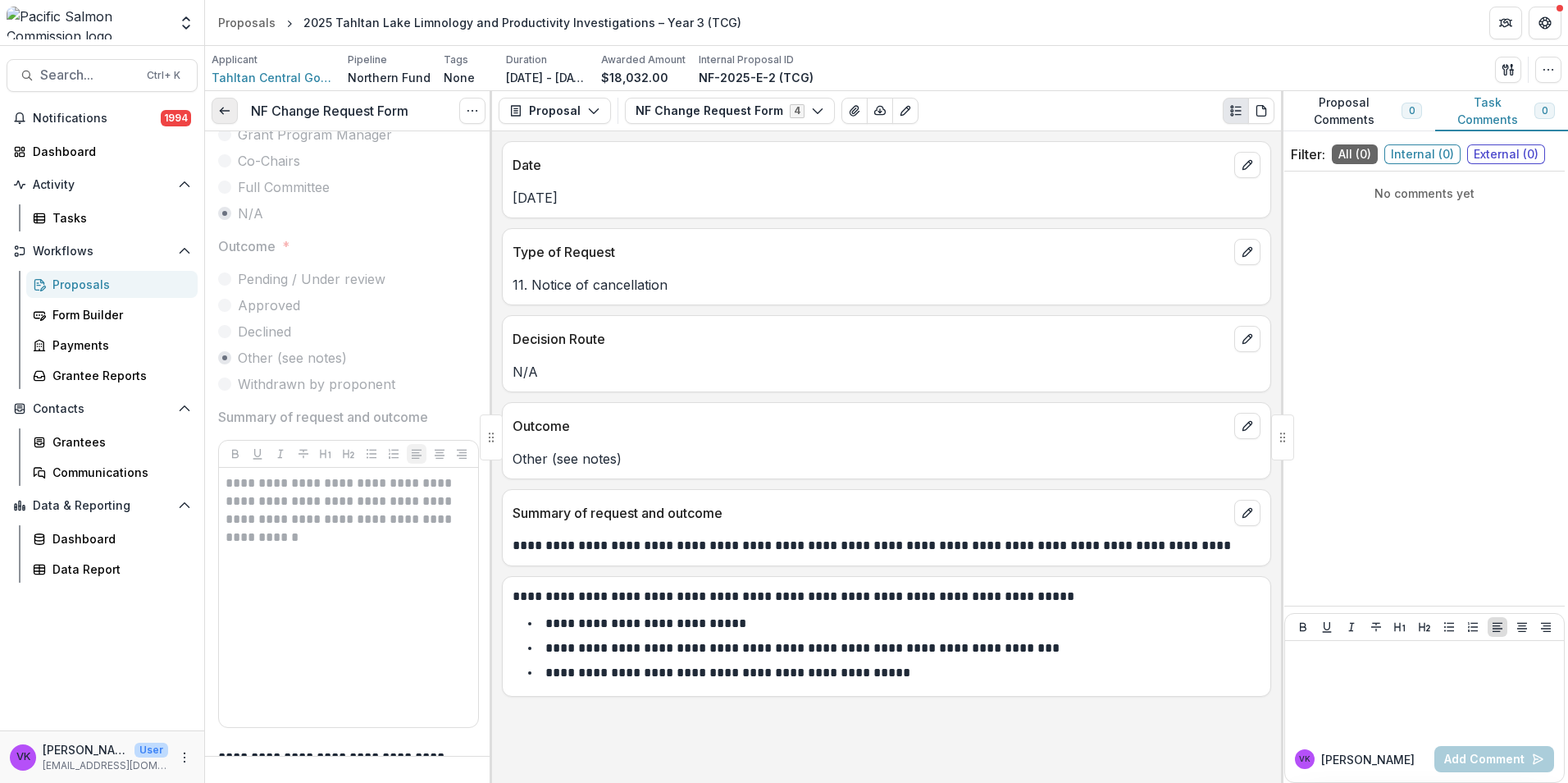
click at [232, 116] on link at bounding box center [224, 110] width 27 height 27
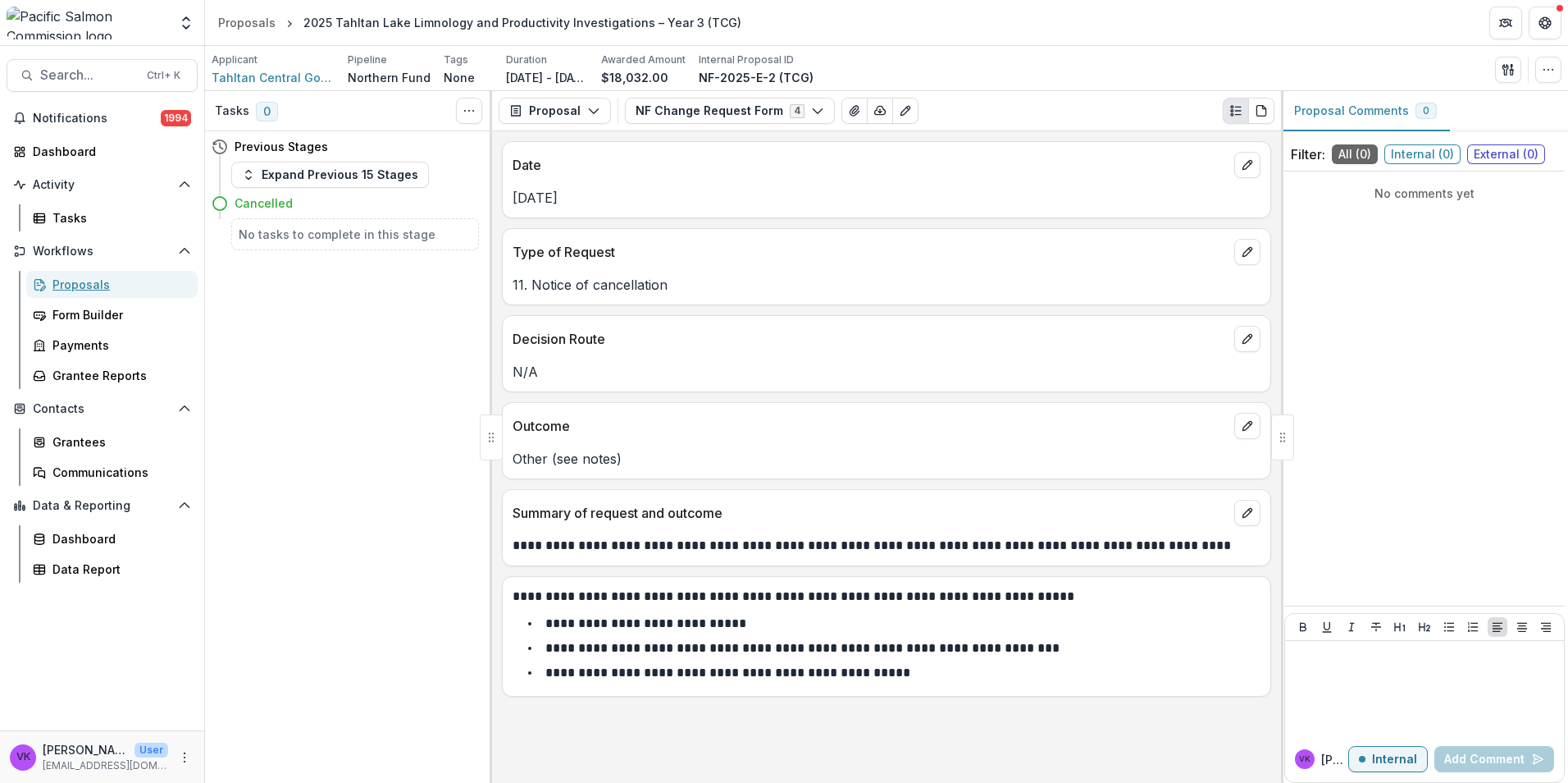
drag, startPoint x: 71, startPoint y: 286, endPoint x: 519, endPoint y: 286, distance: 448.0
click at [71, 287] on div "Proposals" at bounding box center [119, 284] width 132 height 17
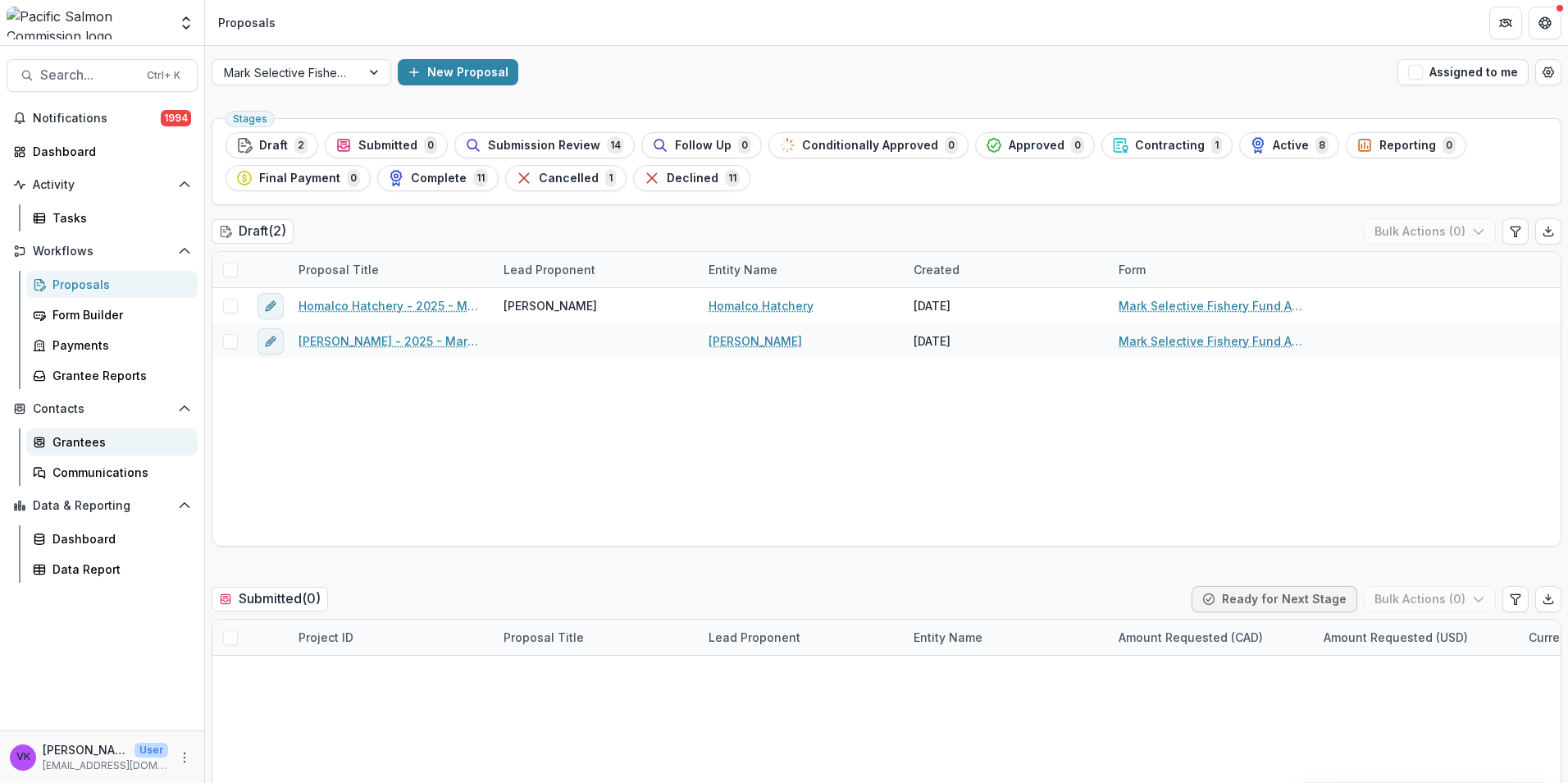
click at [123, 448] on div "Grantees" at bounding box center [119, 441] width 132 height 17
